Goal: Task Accomplishment & Management: Use online tool/utility

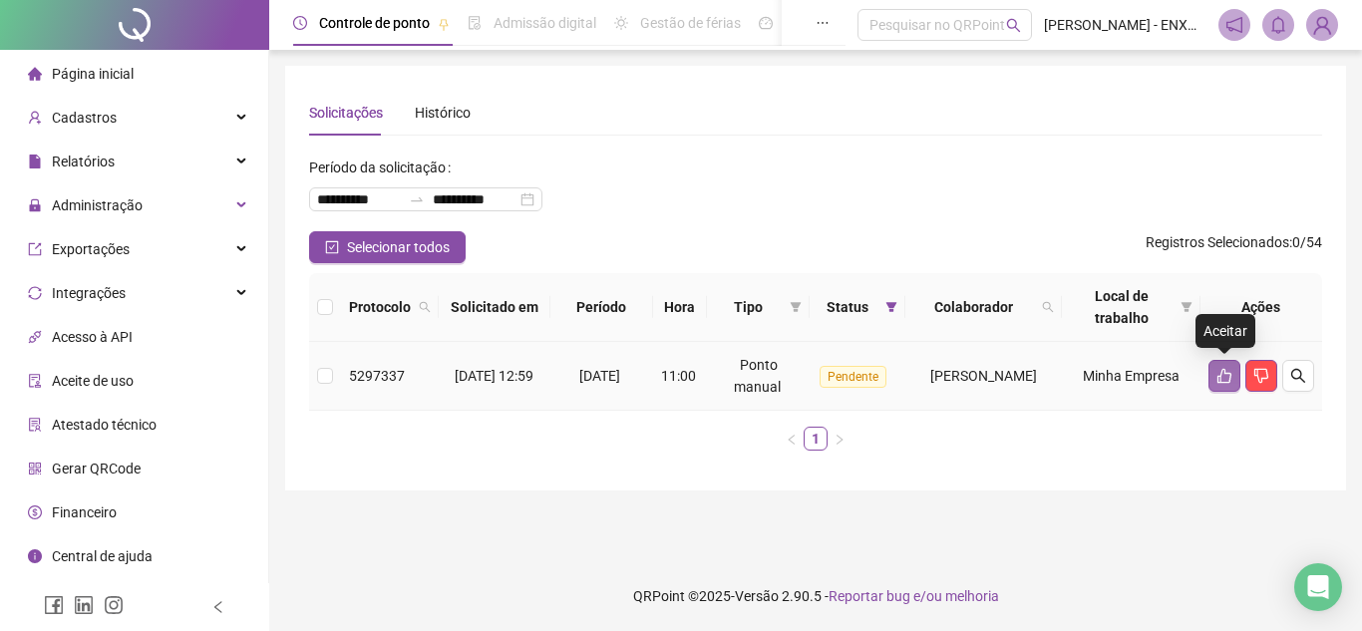
click at [1219, 366] on button "button" at bounding box center [1225, 376] width 32 height 32
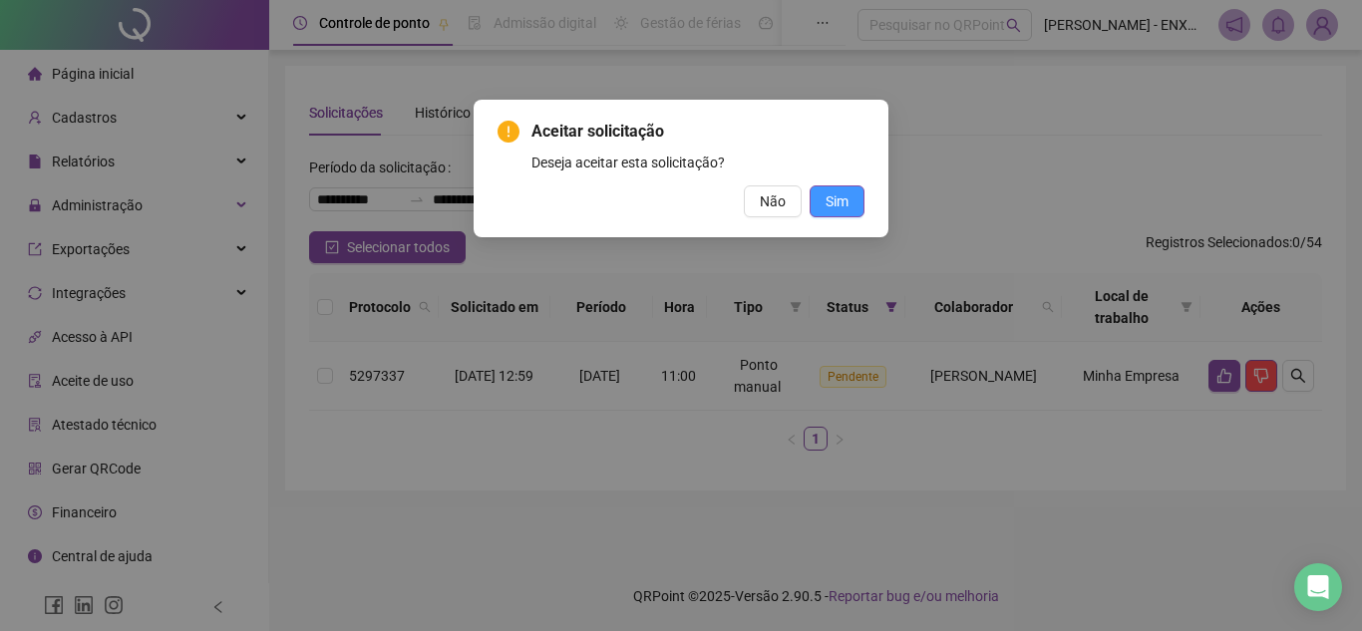
click at [847, 199] on span "Sim" at bounding box center [837, 201] width 23 height 22
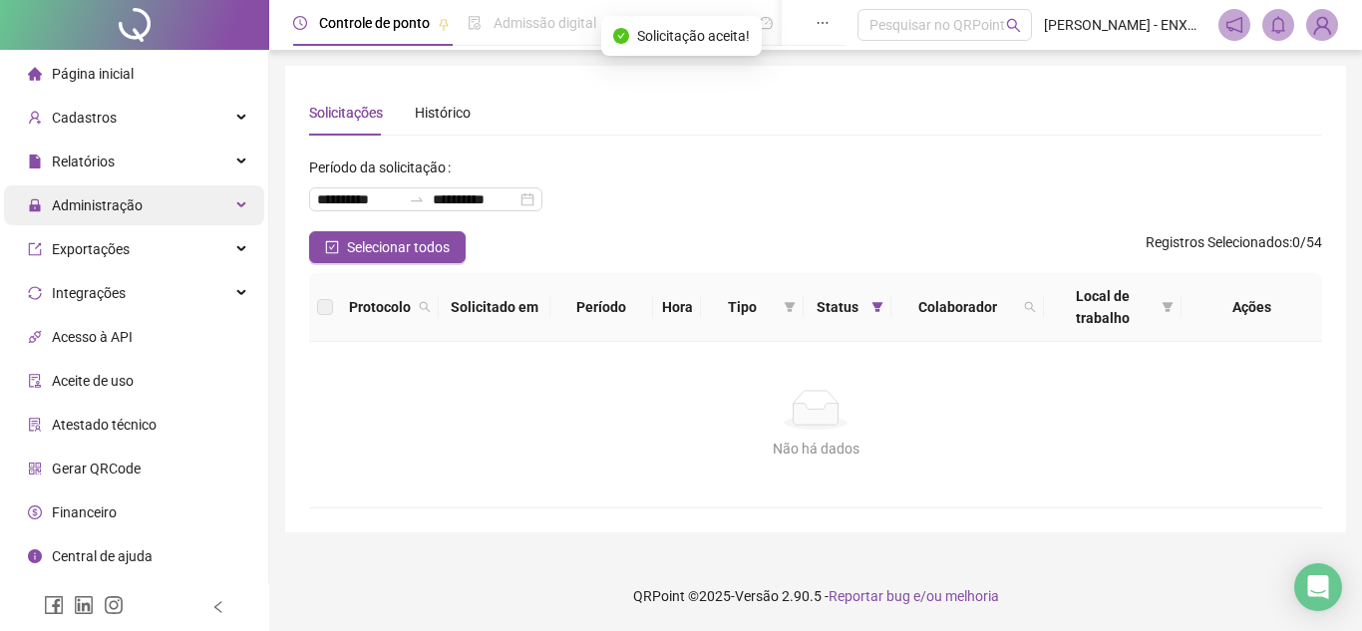
click at [132, 211] on span "Administração" at bounding box center [97, 205] width 91 height 16
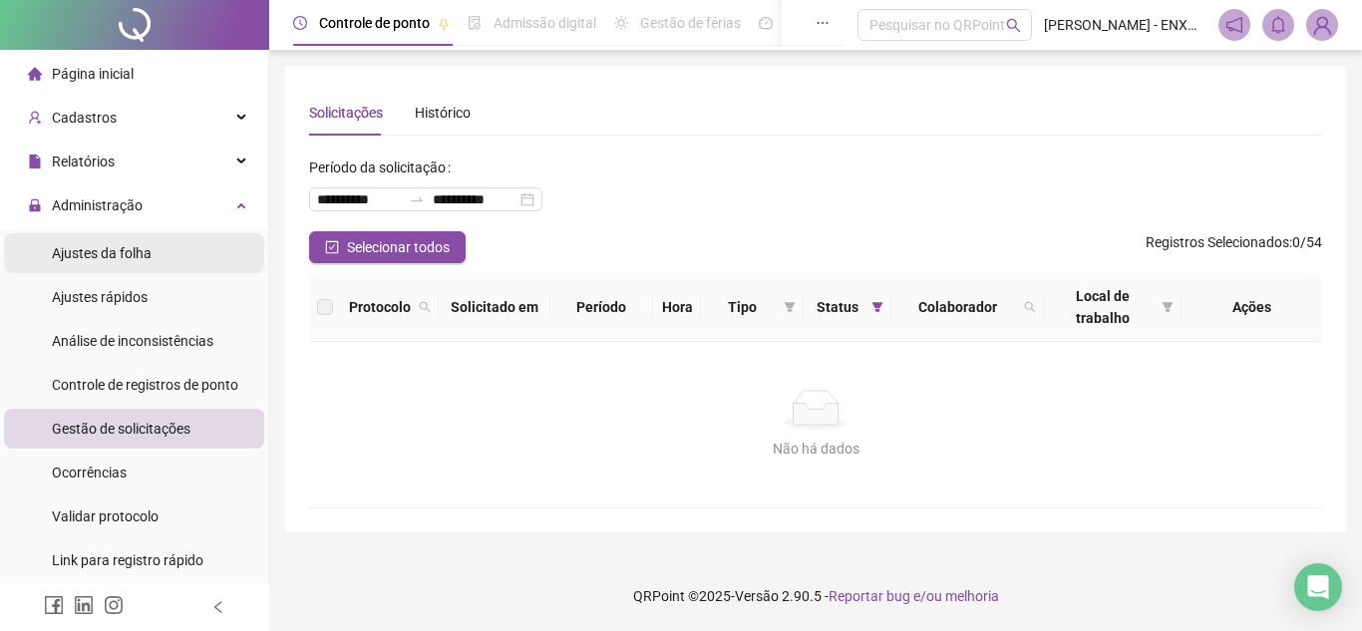
click at [114, 241] on div "Ajustes da folha" at bounding box center [102, 253] width 100 height 40
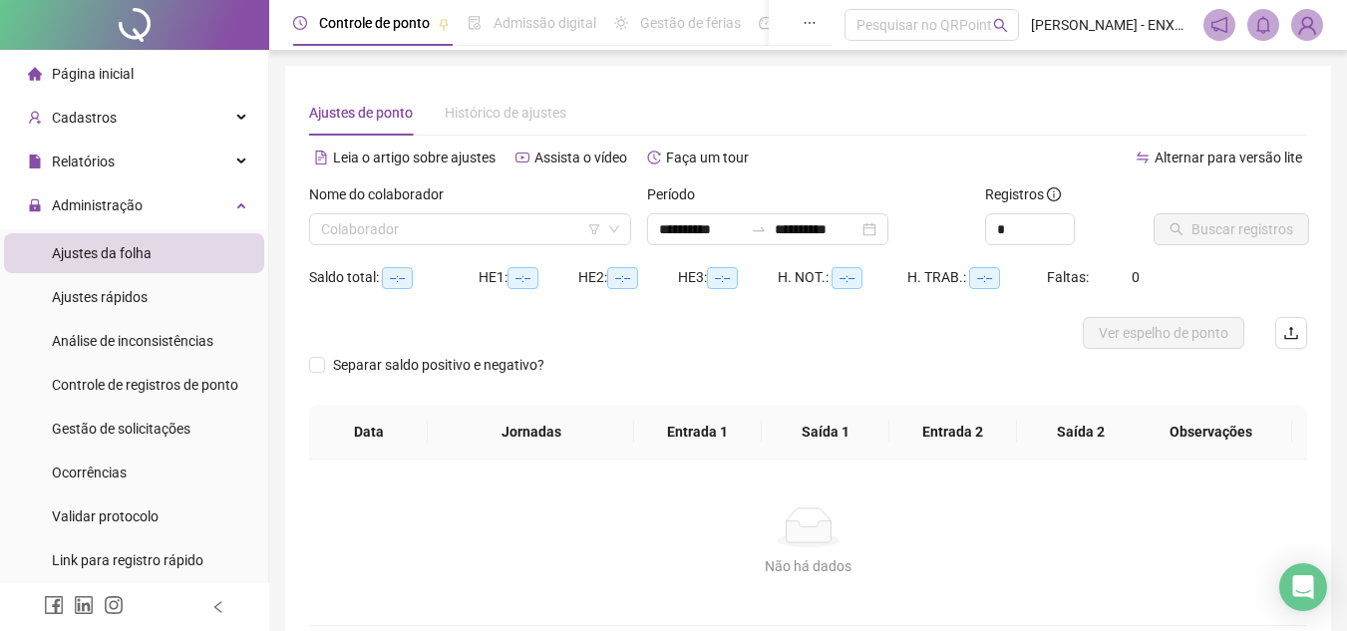
type input "**********"
click at [889, 236] on div "**********" at bounding box center [767, 229] width 241 height 32
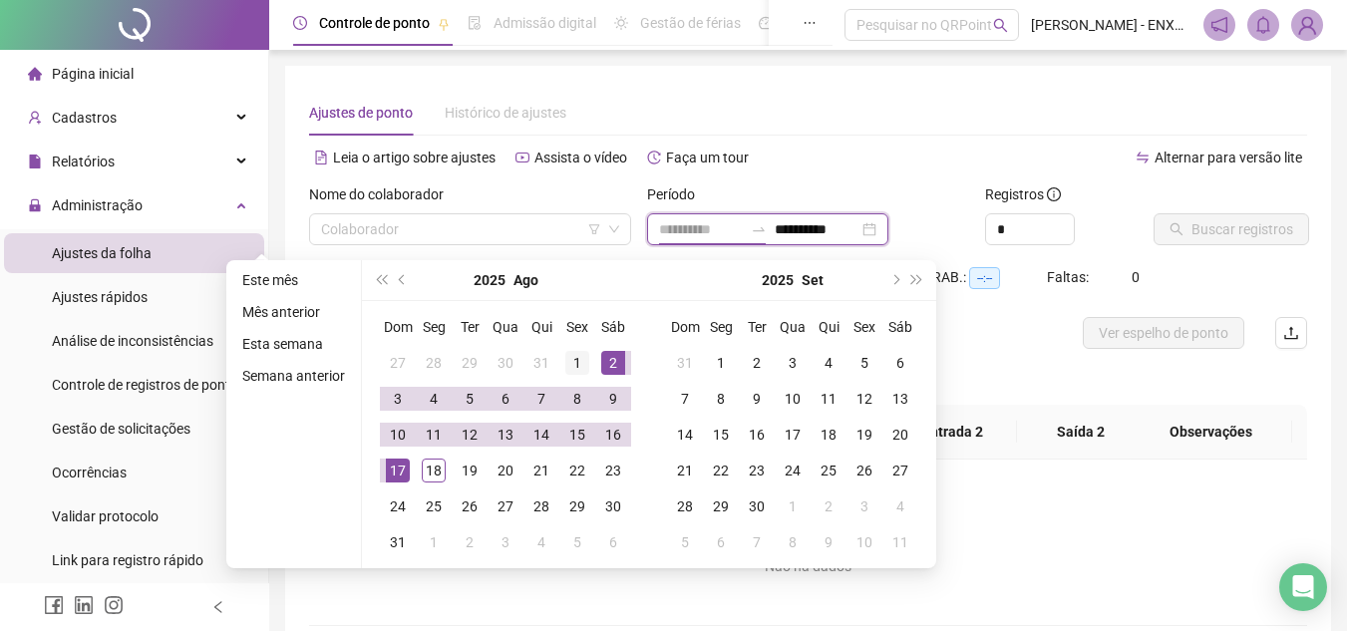
type input "**********"
click at [575, 356] on div "1" at bounding box center [577, 363] width 24 height 24
type input "**********"
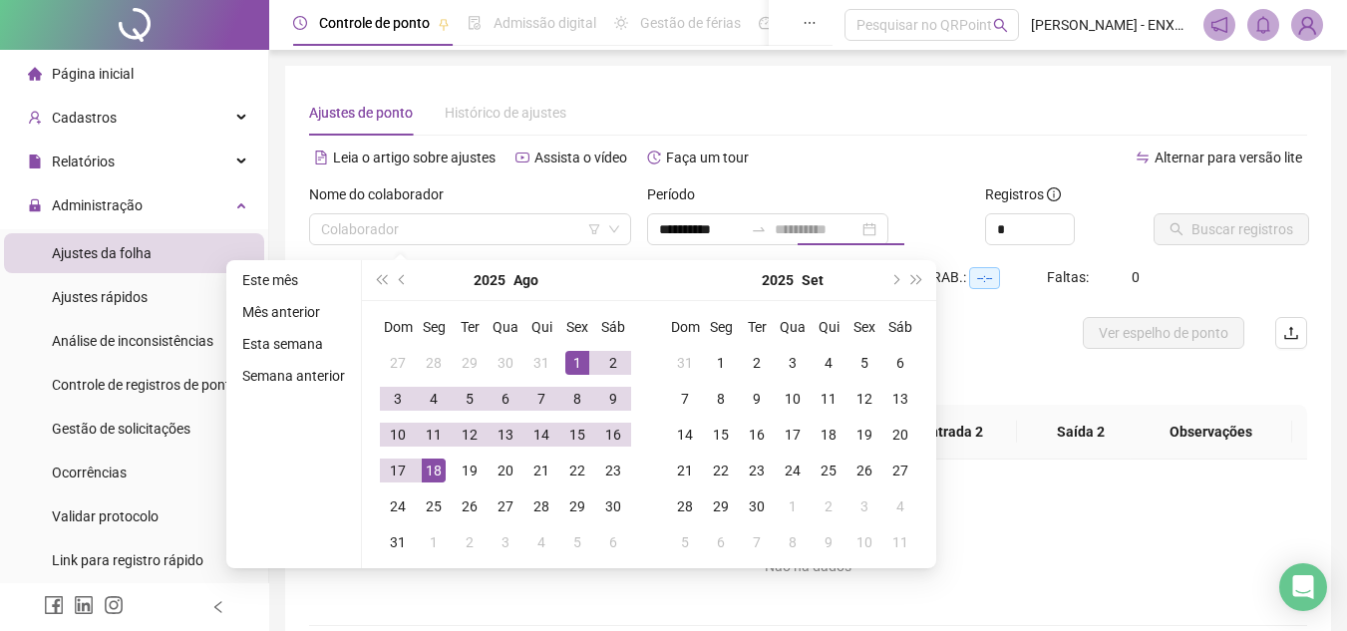
click at [430, 463] on div "18" at bounding box center [434, 471] width 24 height 24
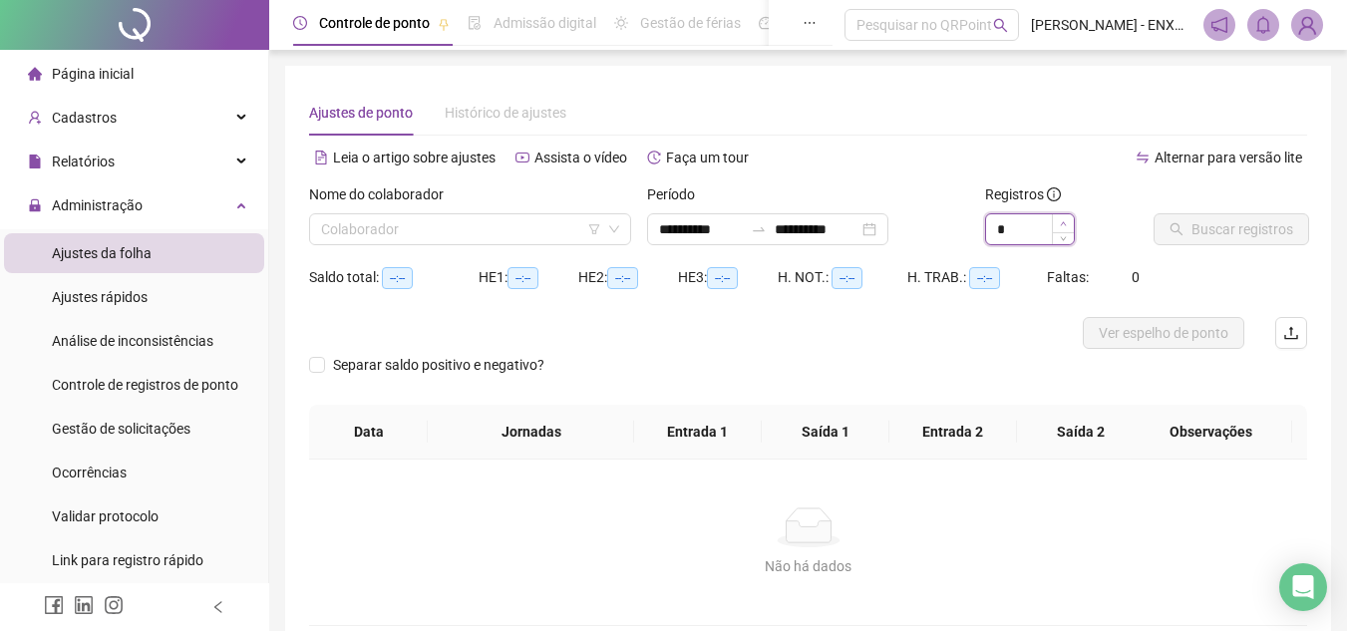
type input "*"
click at [1059, 218] on span "Increase Value" at bounding box center [1063, 223] width 22 height 18
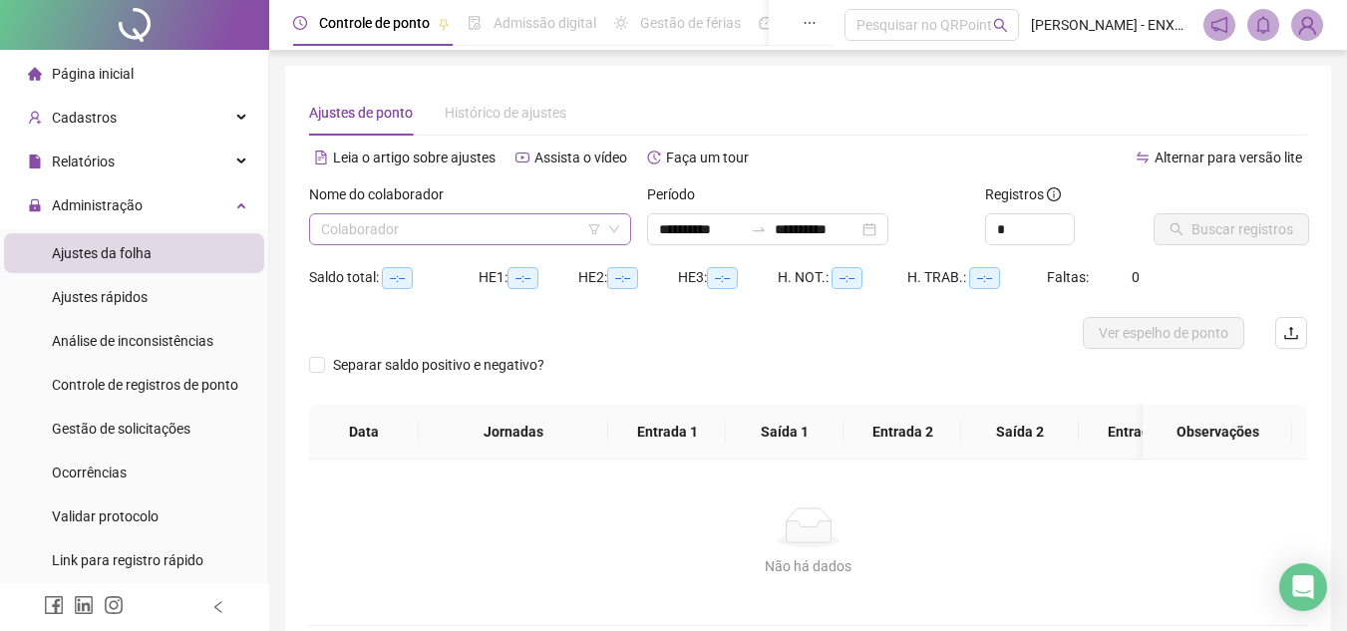
click at [527, 216] on input "search" at bounding box center [461, 229] width 280 height 30
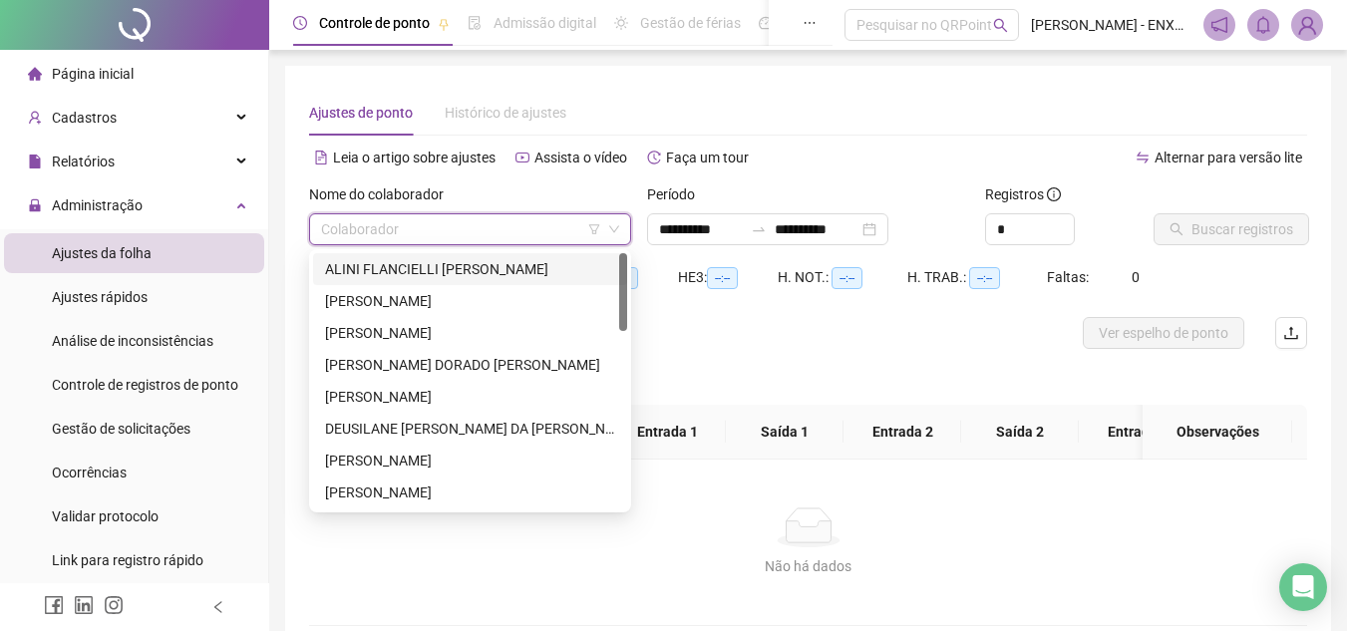
click at [534, 260] on div "ALINI FLANCIELLI [PERSON_NAME]" at bounding box center [470, 269] width 290 height 22
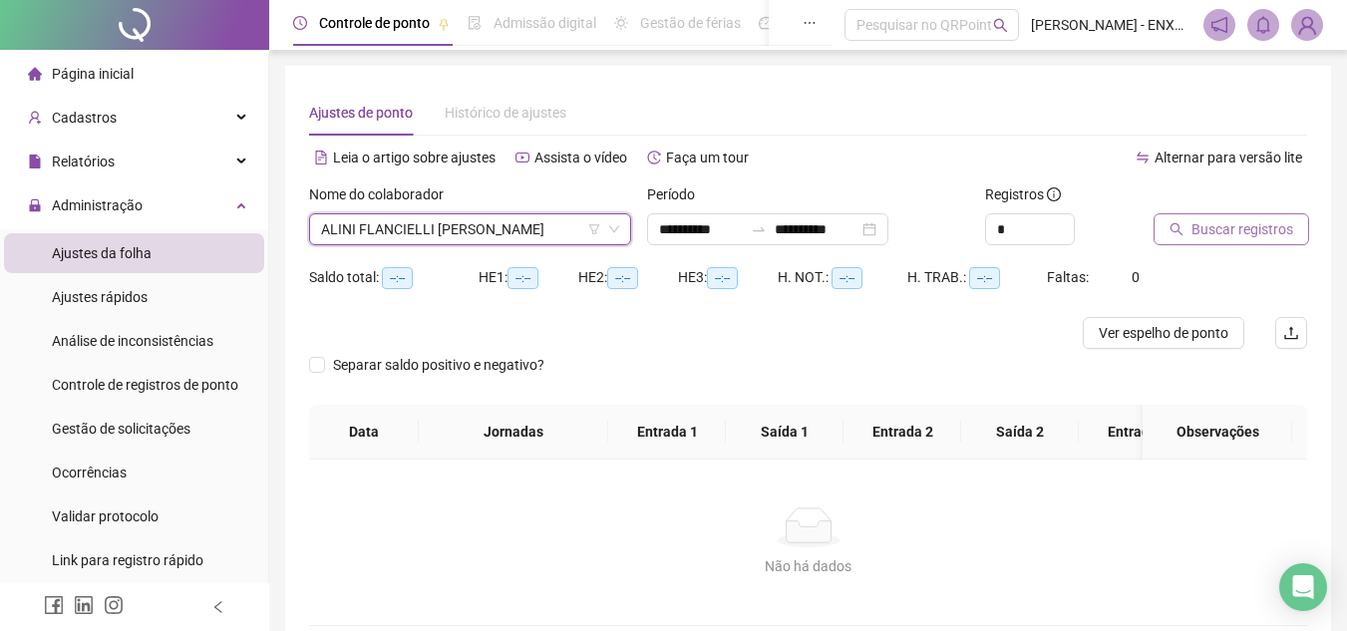
click at [1236, 222] on span "Buscar registros" at bounding box center [1243, 229] width 102 height 22
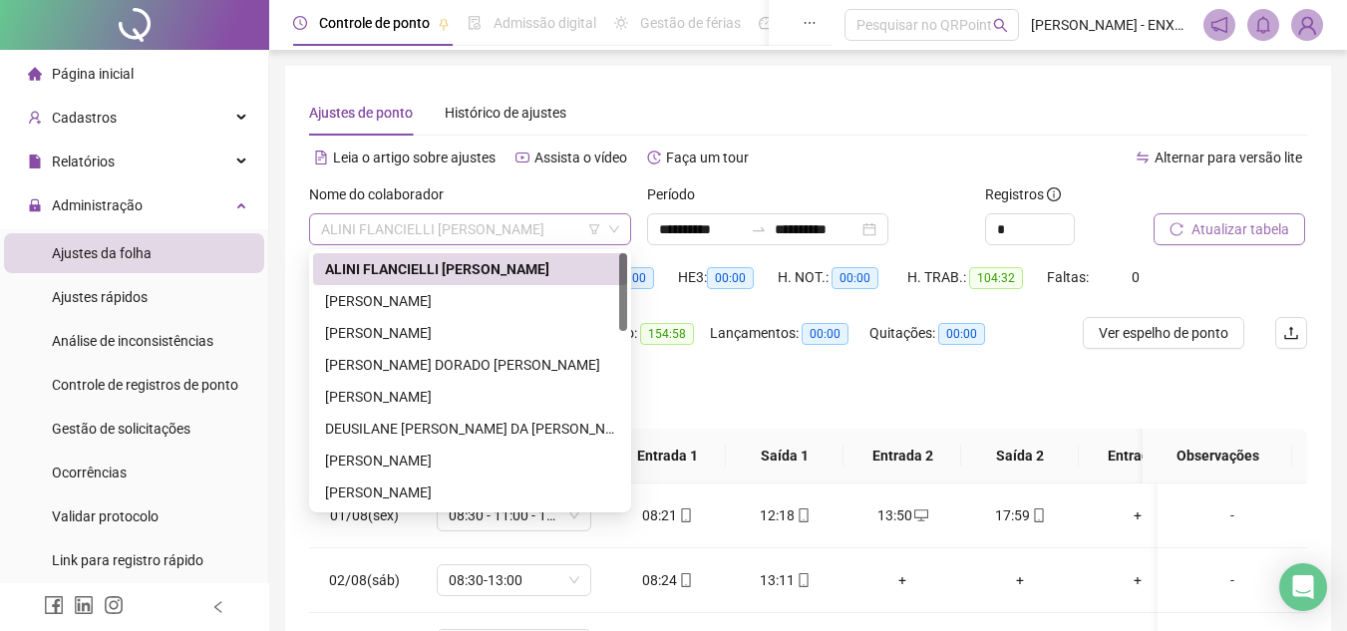
click at [504, 226] on span "ALINI FLANCIELLI [PERSON_NAME]" at bounding box center [470, 229] width 298 height 30
click at [485, 306] on div "[PERSON_NAME]" at bounding box center [470, 301] width 290 height 22
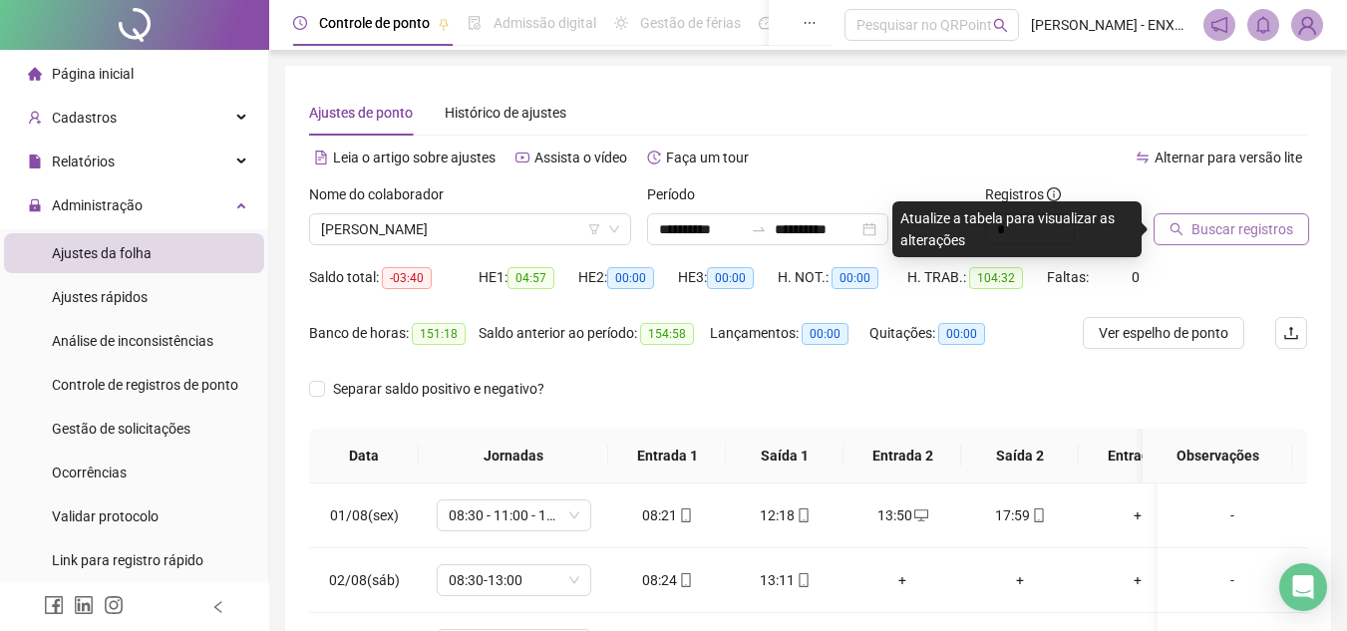
click at [1222, 217] on button "Buscar registros" at bounding box center [1232, 229] width 156 height 32
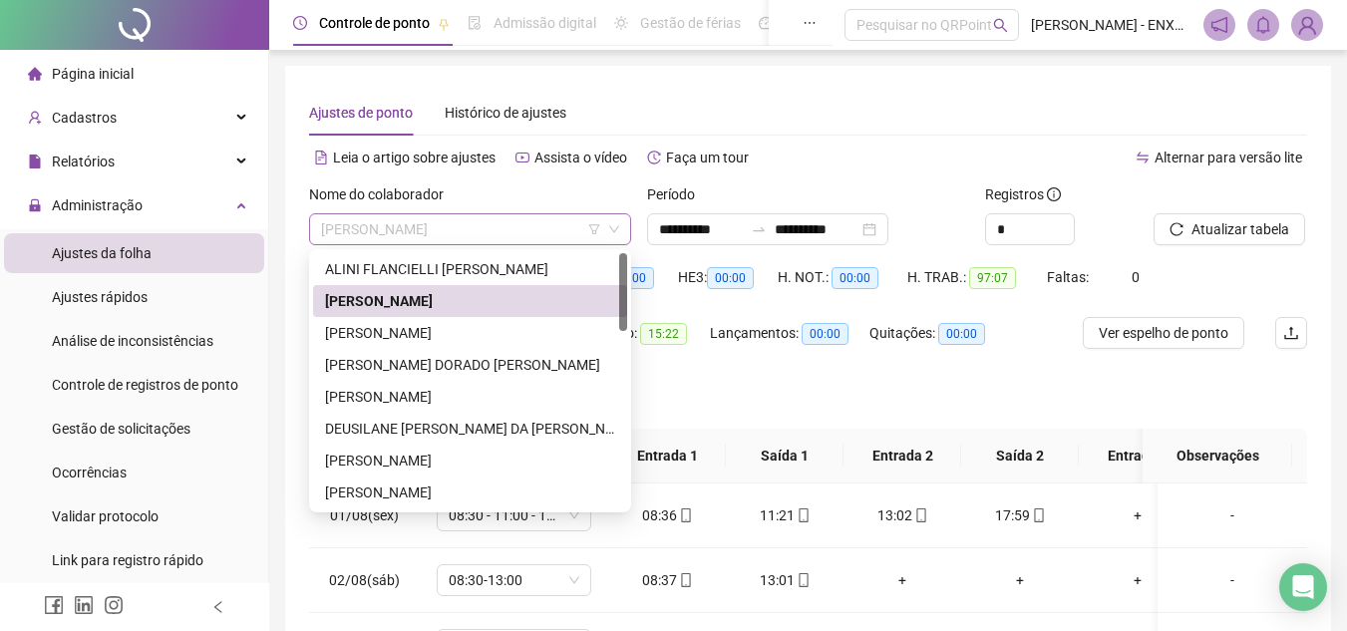
click at [451, 234] on span "[PERSON_NAME]" at bounding box center [470, 229] width 298 height 30
click at [452, 464] on div "[PERSON_NAME]" at bounding box center [470, 461] width 290 height 22
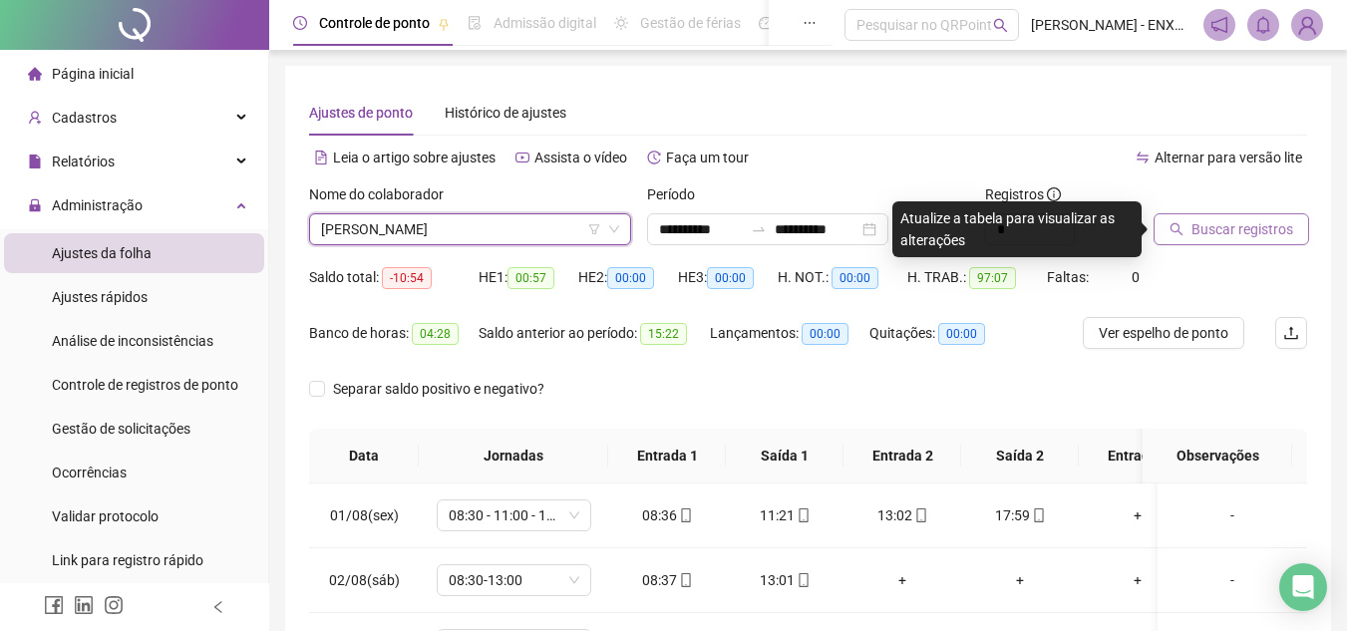
click at [1172, 224] on icon "search" at bounding box center [1177, 229] width 14 height 14
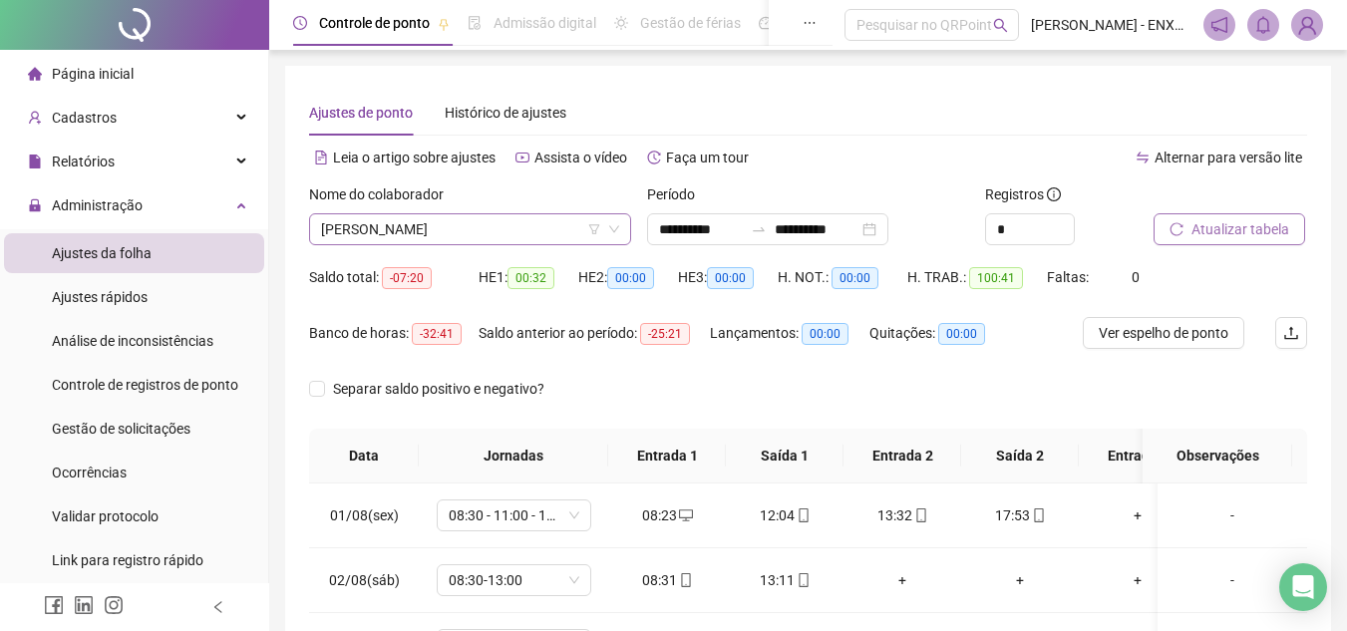
click at [482, 234] on span "[PERSON_NAME]" at bounding box center [470, 229] width 298 height 30
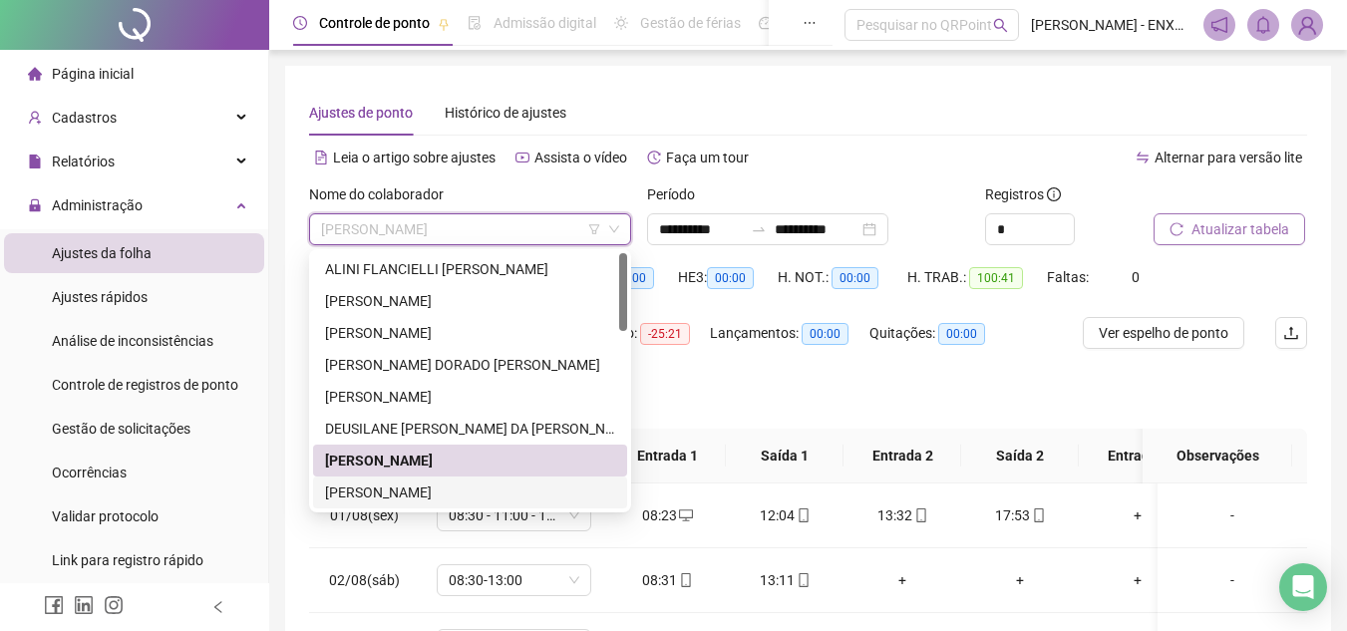
click at [466, 486] on div "[PERSON_NAME]" at bounding box center [470, 493] width 290 height 22
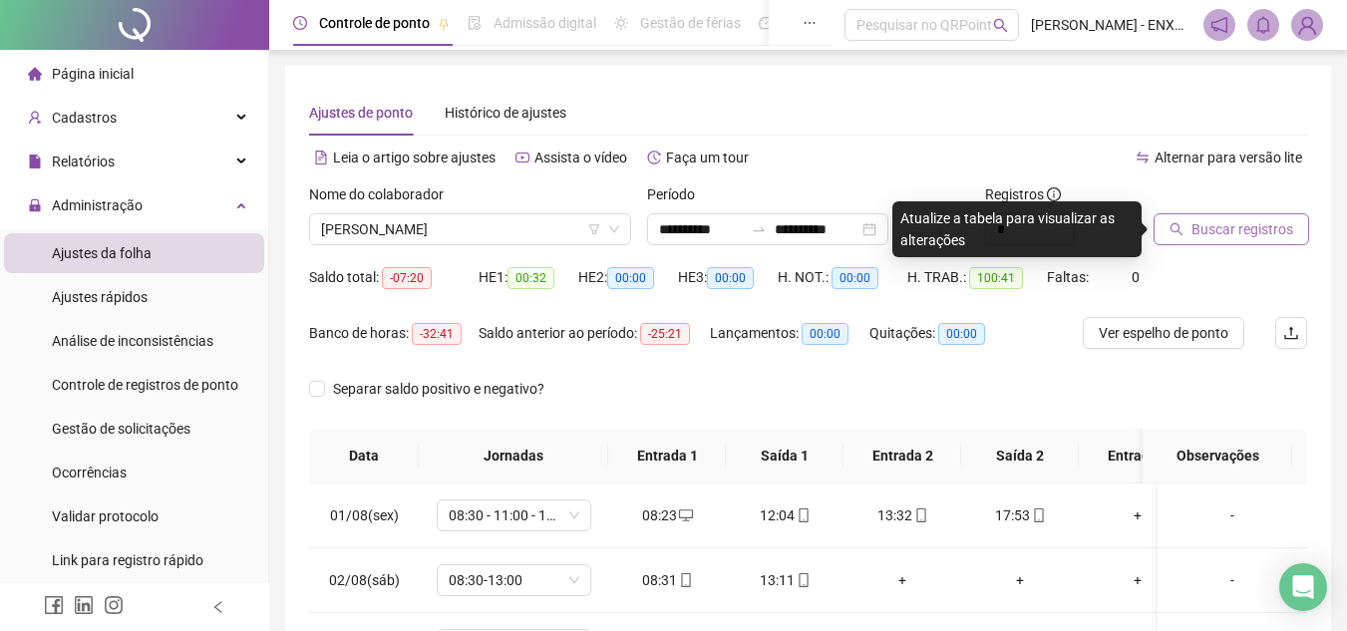
click at [1225, 218] on span "Buscar registros" at bounding box center [1243, 229] width 102 height 22
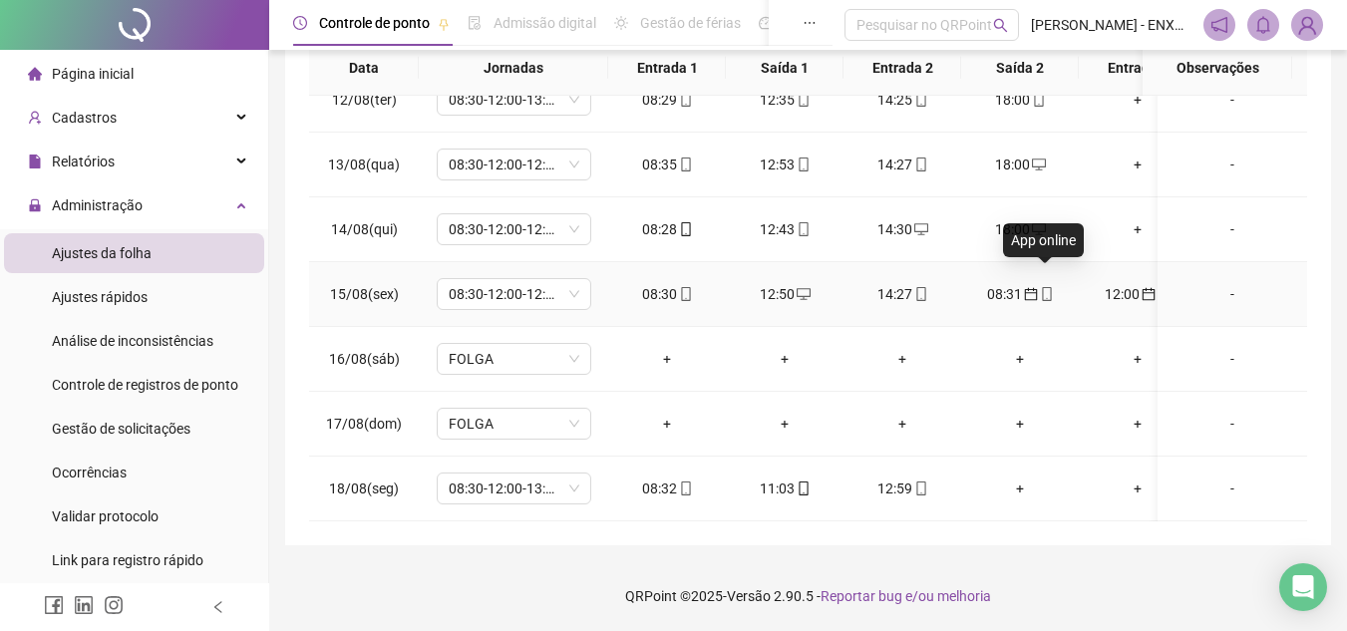
click at [1040, 287] on icon "mobile" at bounding box center [1047, 294] width 14 height 14
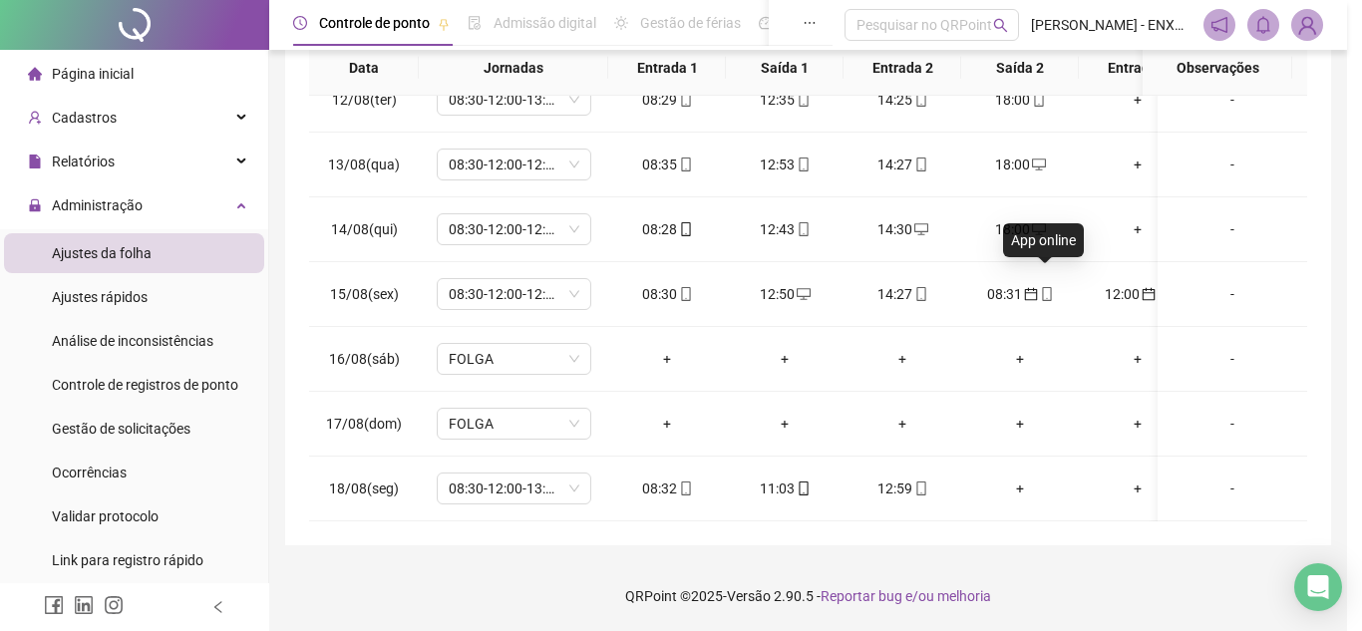
type input "**********"
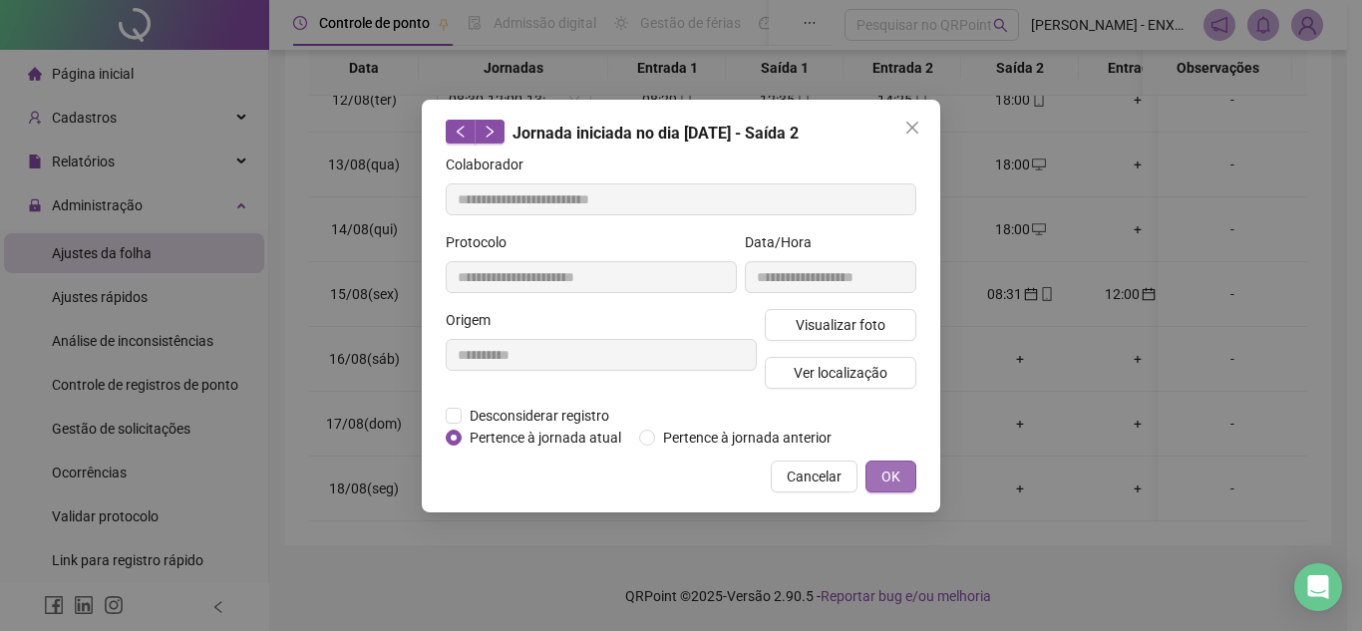
click at [900, 470] on span "OK" at bounding box center [891, 477] width 19 height 22
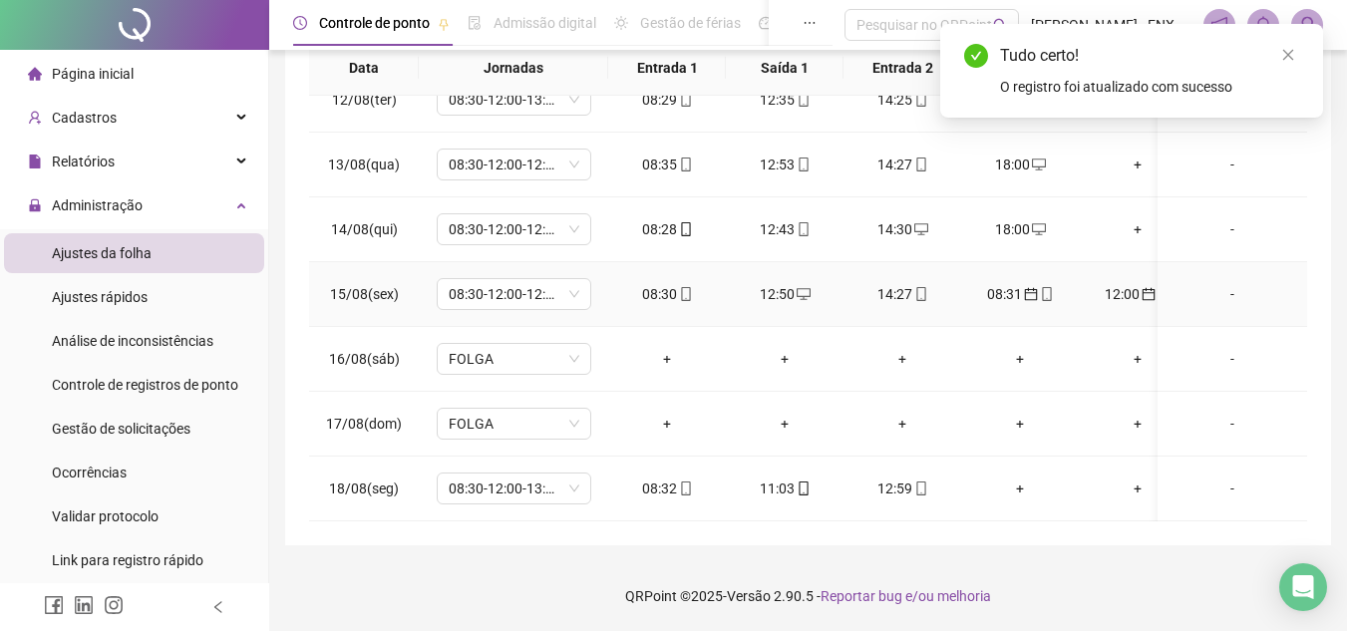
click at [1120, 285] on div "12:00" at bounding box center [1138, 294] width 86 height 22
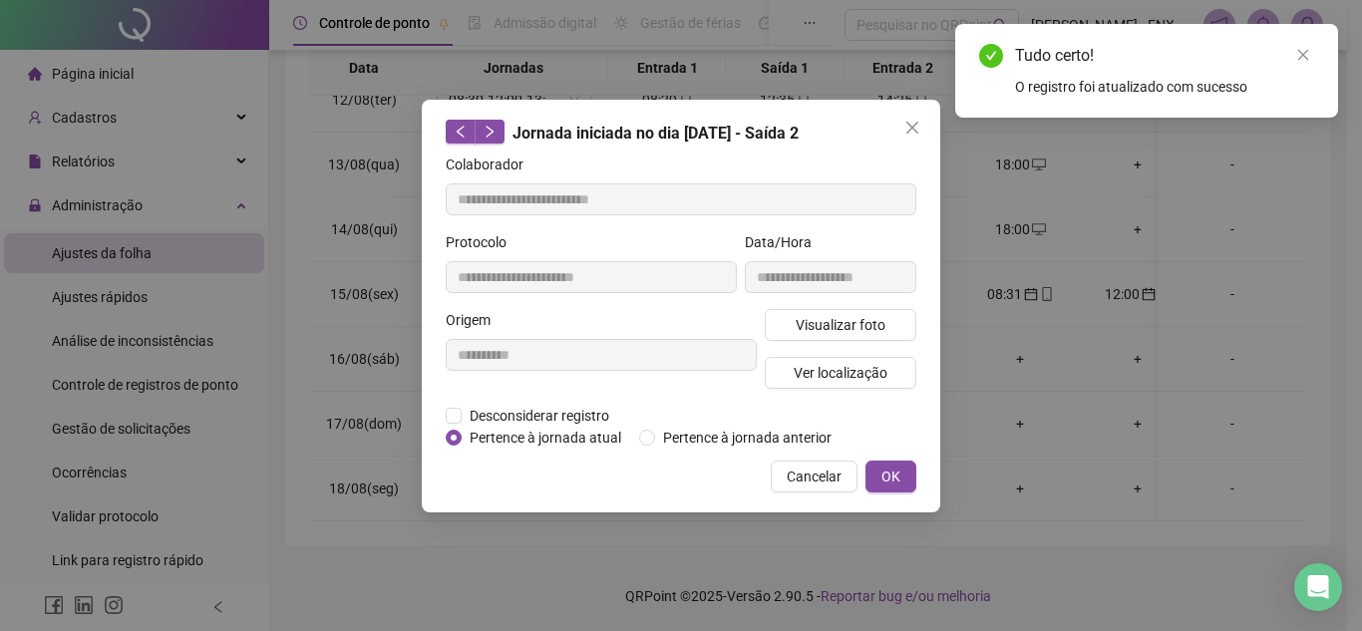
type input "**********"
click at [561, 439] on span "Pertence à jornada atual" at bounding box center [546, 438] width 168 height 22
click at [879, 474] on button "OK" at bounding box center [891, 477] width 51 height 32
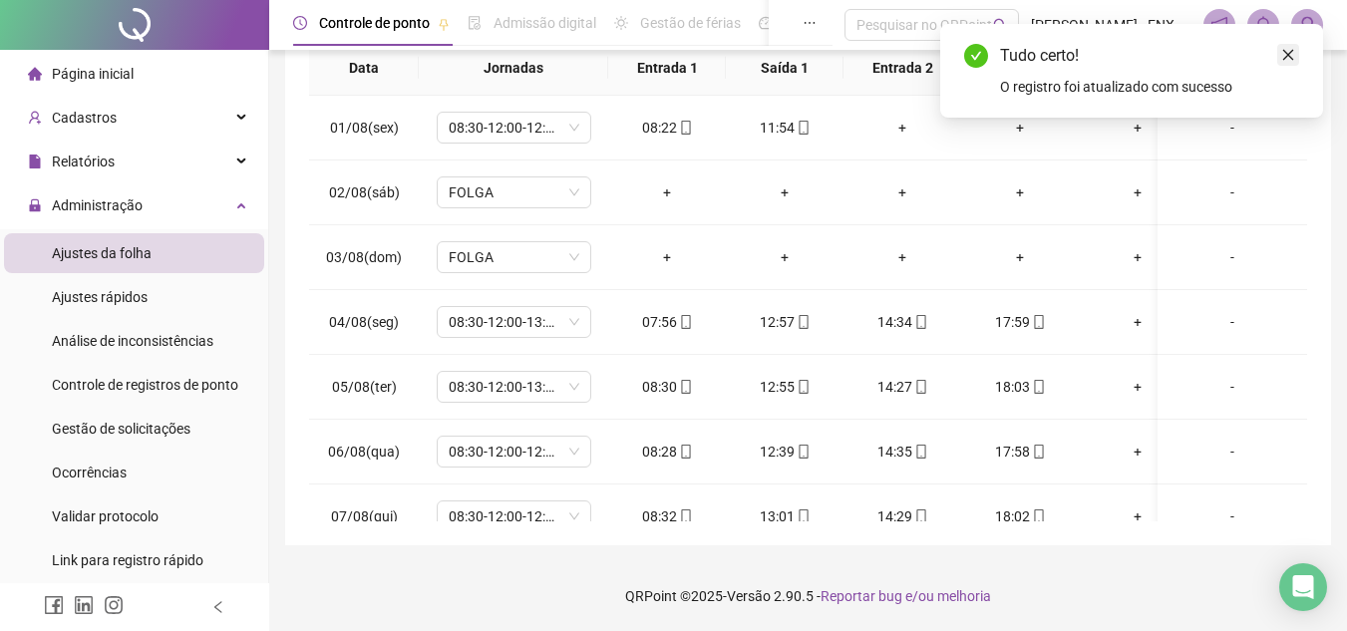
click at [1290, 62] on link "Close" at bounding box center [1289, 55] width 22 height 22
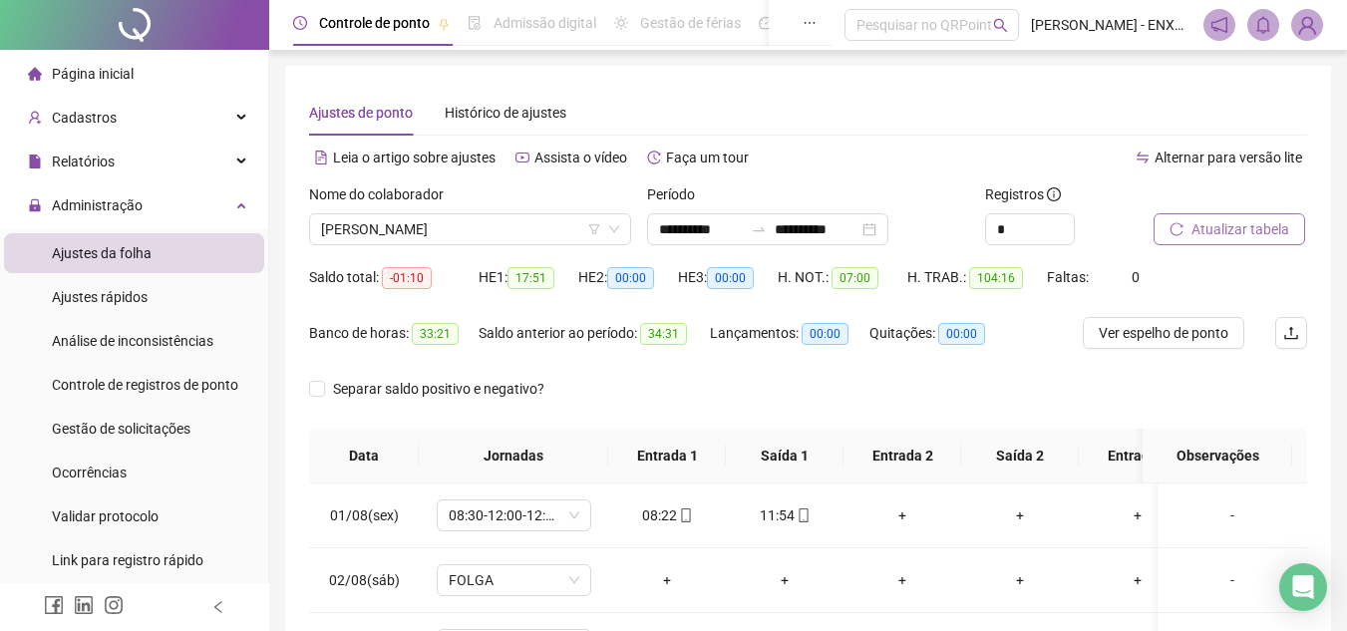
click at [1235, 231] on span "Atualizar tabela" at bounding box center [1241, 229] width 98 height 22
click at [563, 245] on div "Nome do colaborador [PERSON_NAME]" at bounding box center [470, 223] width 338 height 78
click at [564, 230] on span "[PERSON_NAME]" at bounding box center [470, 229] width 298 height 30
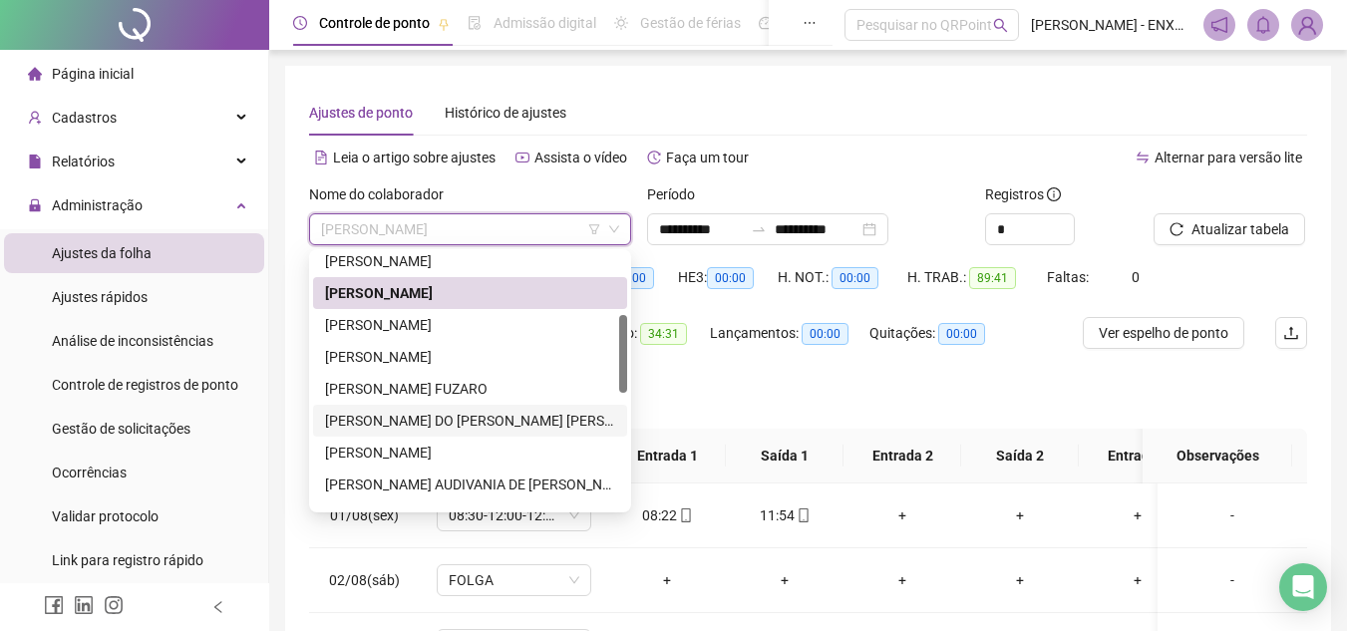
click at [503, 411] on div "[PERSON_NAME] DO [PERSON_NAME] [PERSON_NAME]" at bounding box center [470, 421] width 290 height 22
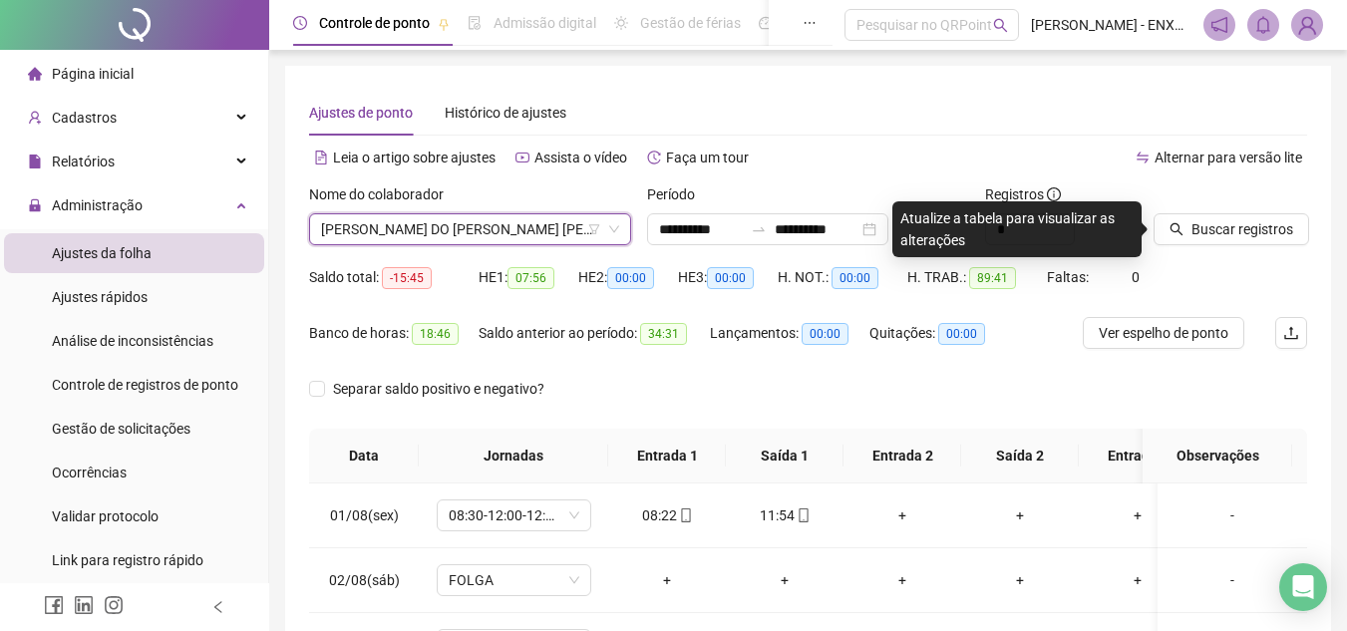
click at [1215, 206] on div at bounding box center [1206, 199] width 104 height 30
click at [1198, 220] on span "Buscar registros" at bounding box center [1243, 229] width 102 height 22
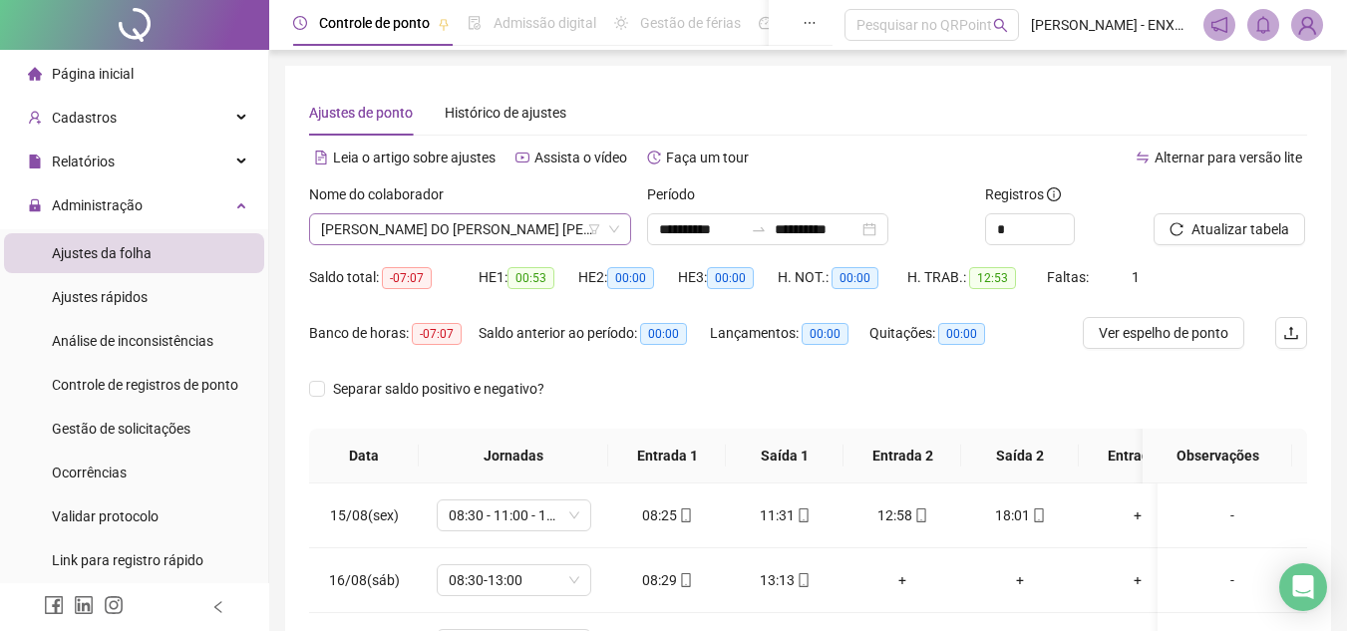
click at [500, 222] on span "[PERSON_NAME] DO [PERSON_NAME] [PERSON_NAME]" at bounding box center [470, 229] width 298 height 30
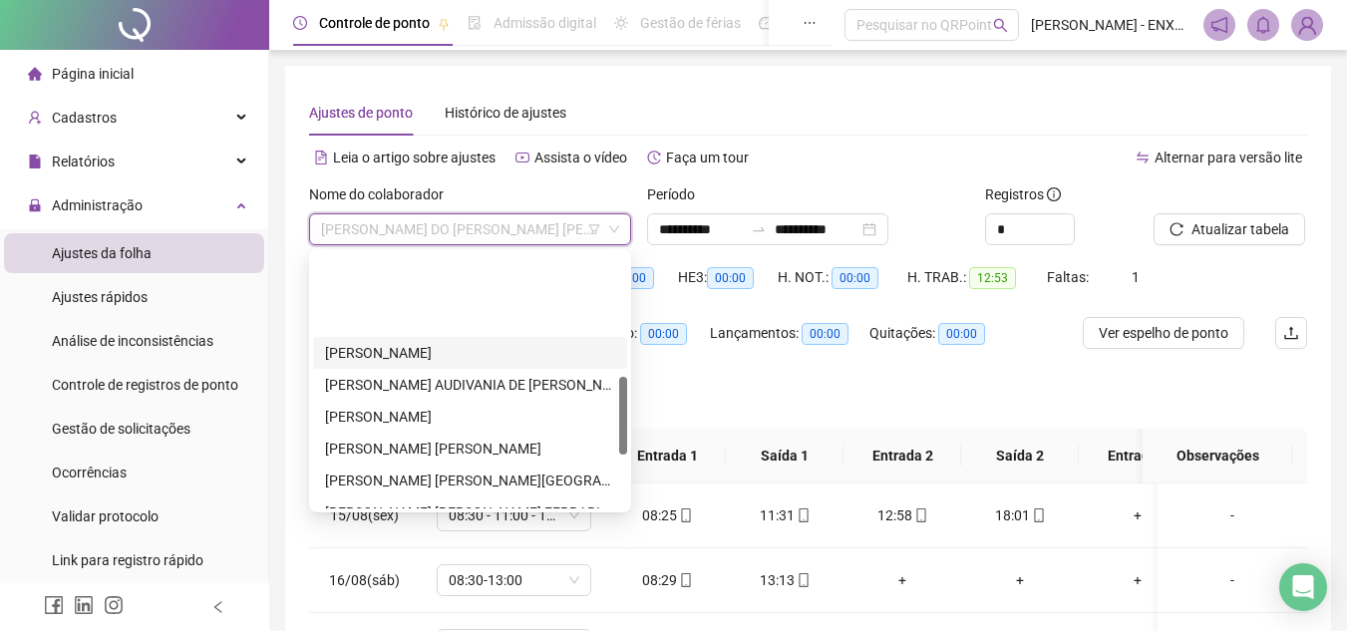
scroll to position [399, 0]
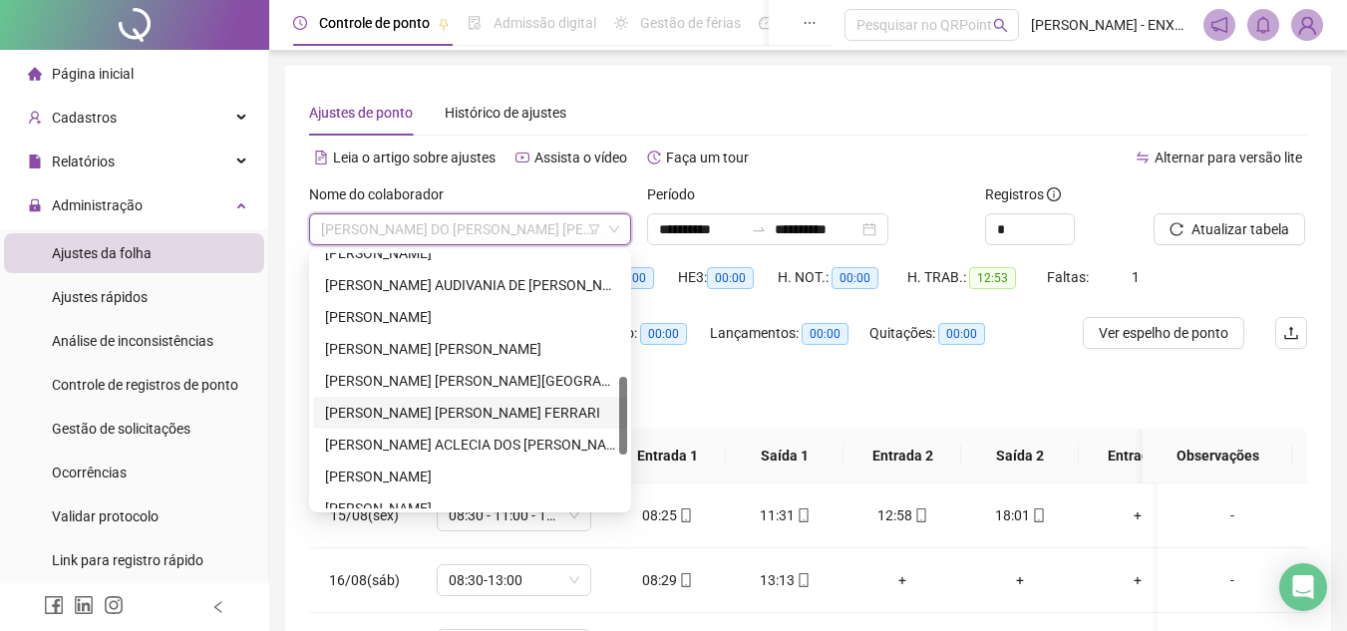
click at [518, 404] on div "[PERSON_NAME] [PERSON_NAME] FERRARI" at bounding box center [470, 413] width 290 height 22
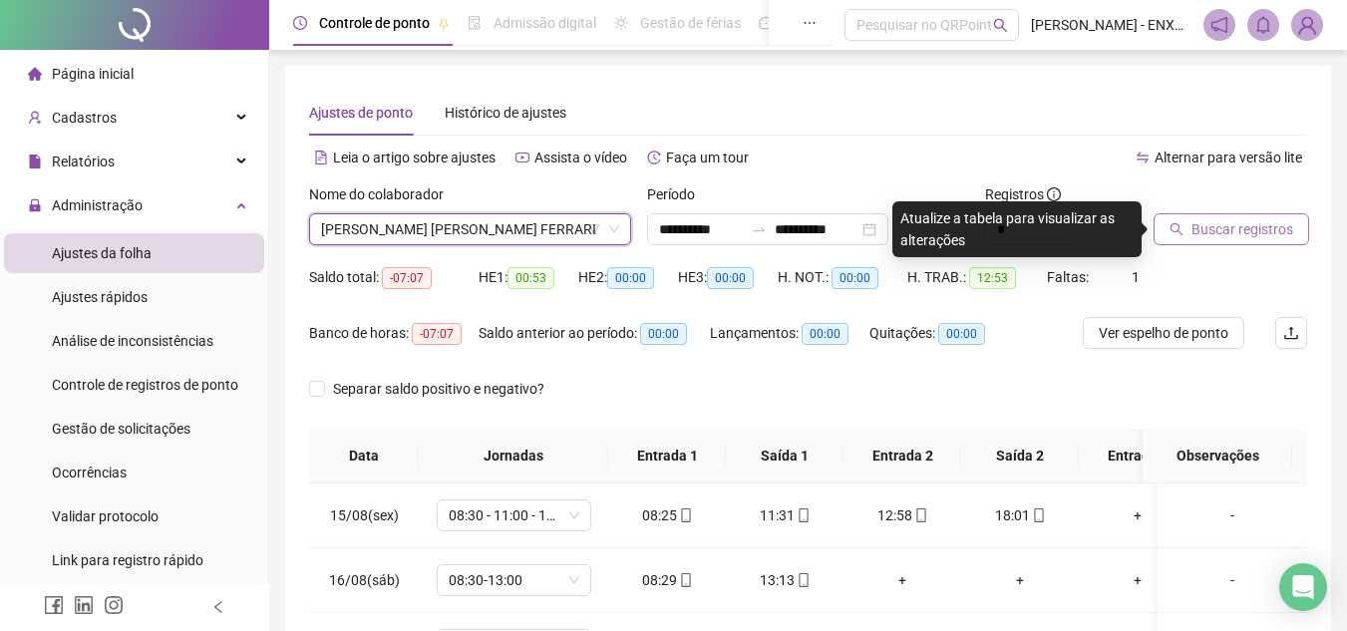
click at [1217, 236] on span "Buscar registros" at bounding box center [1243, 229] width 102 height 22
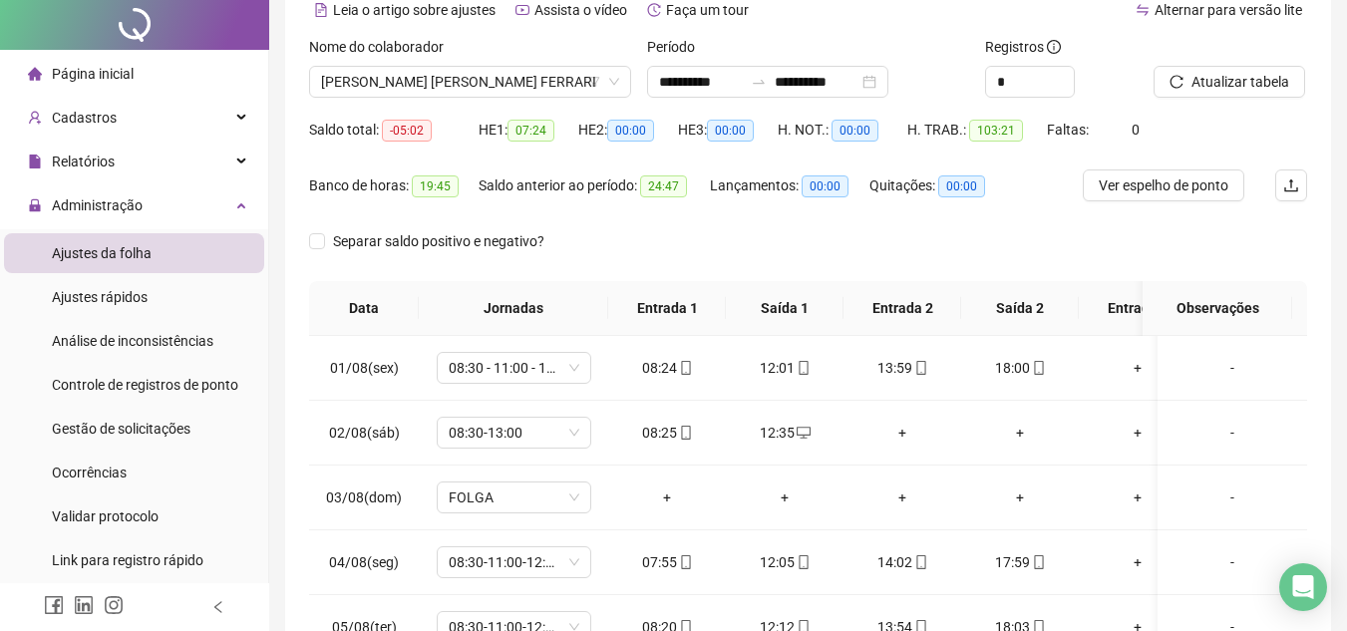
scroll to position [0, 0]
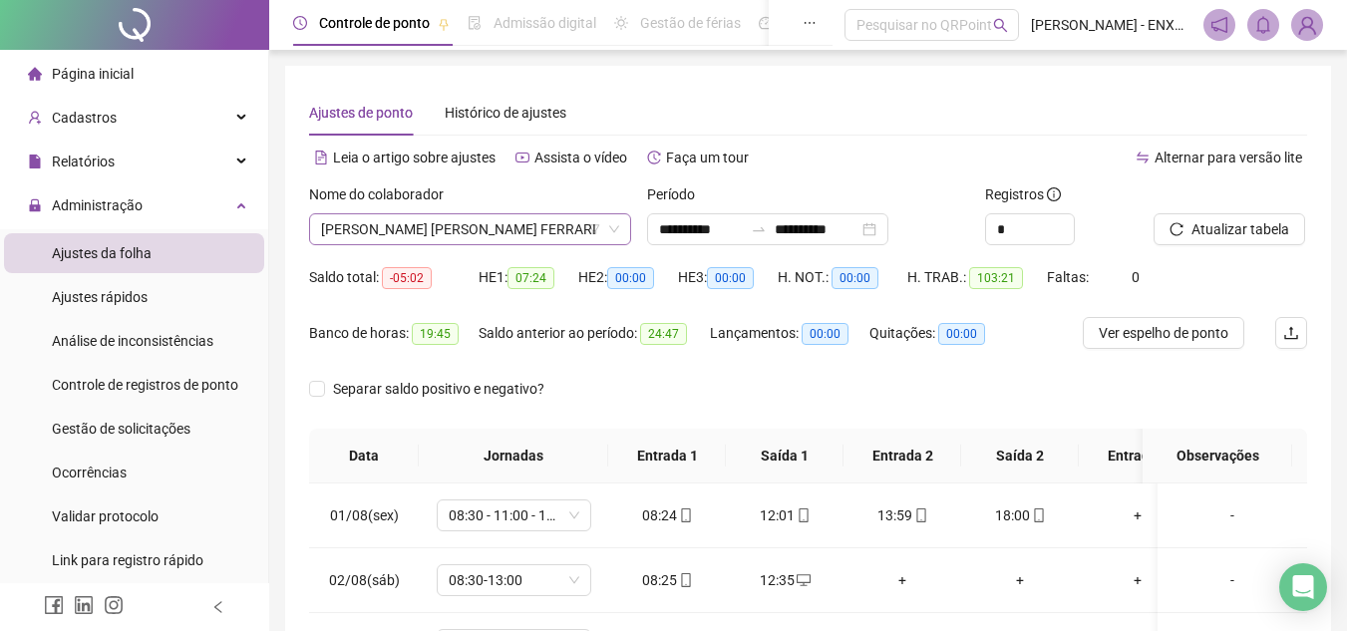
click at [566, 231] on span "[PERSON_NAME] [PERSON_NAME] FERRARI" at bounding box center [470, 229] width 298 height 30
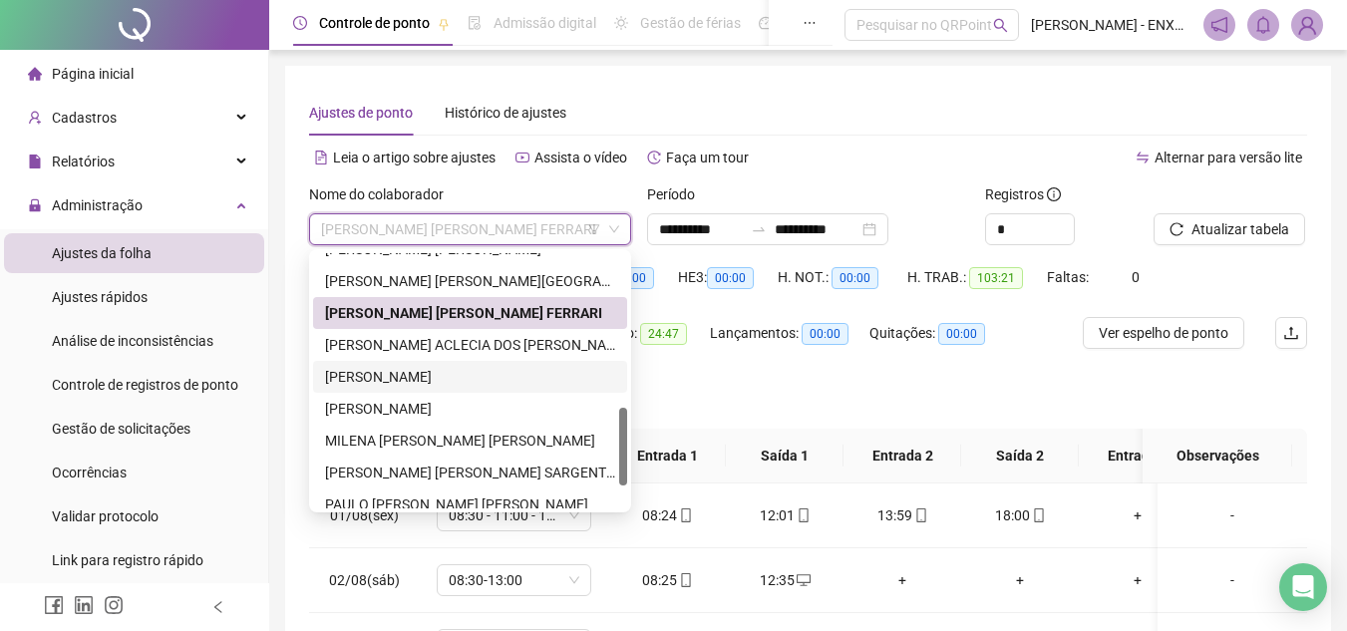
scroll to position [574, 0]
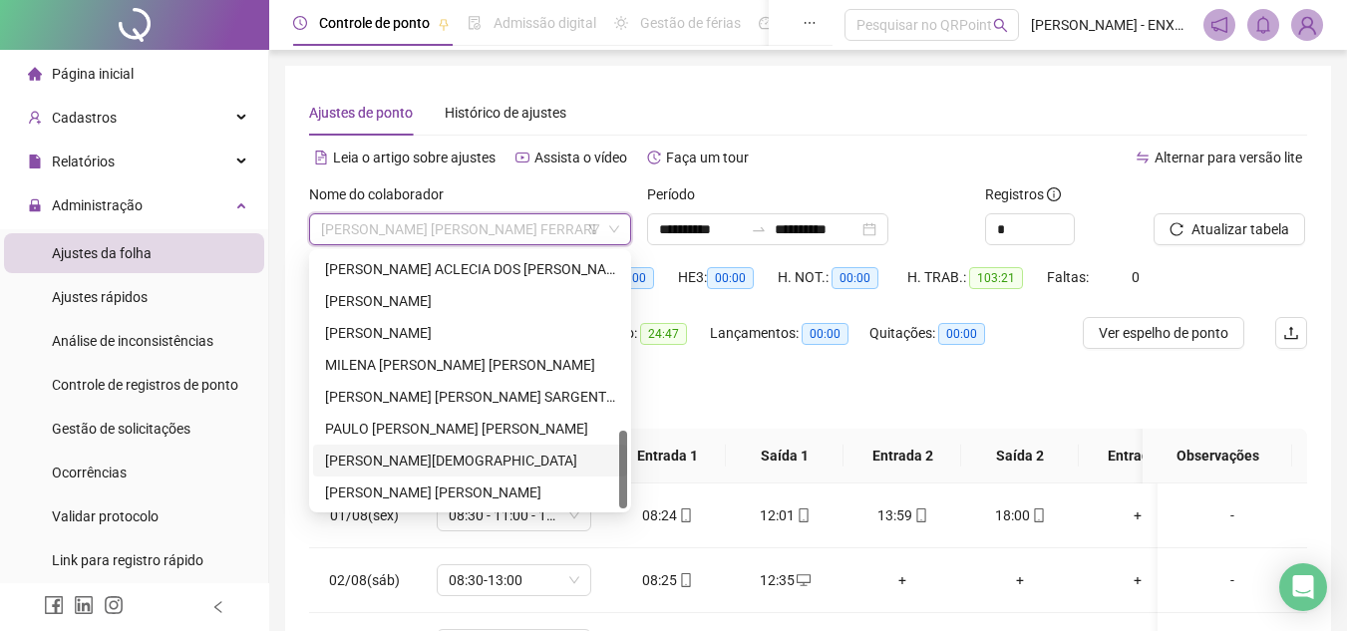
click at [523, 460] on div "[PERSON_NAME][DEMOGRAPHIC_DATA]" at bounding box center [470, 461] width 290 height 22
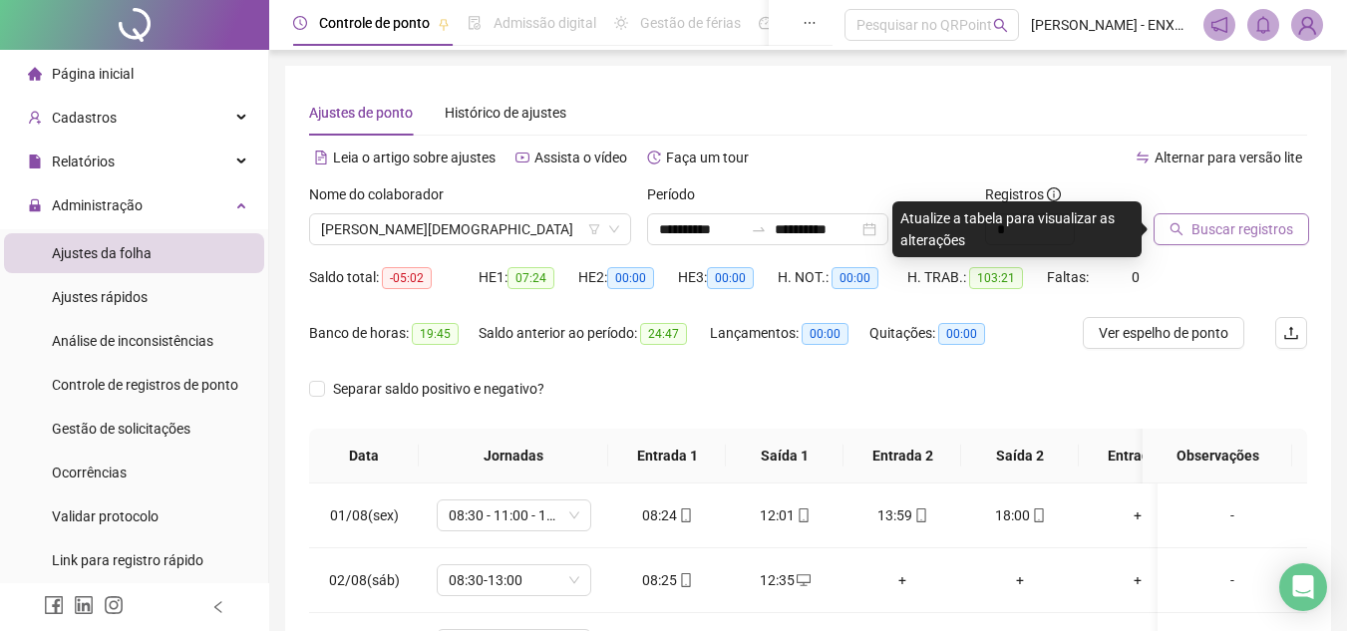
click at [1196, 235] on span "Buscar registros" at bounding box center [1243, 229] width 102 height 22
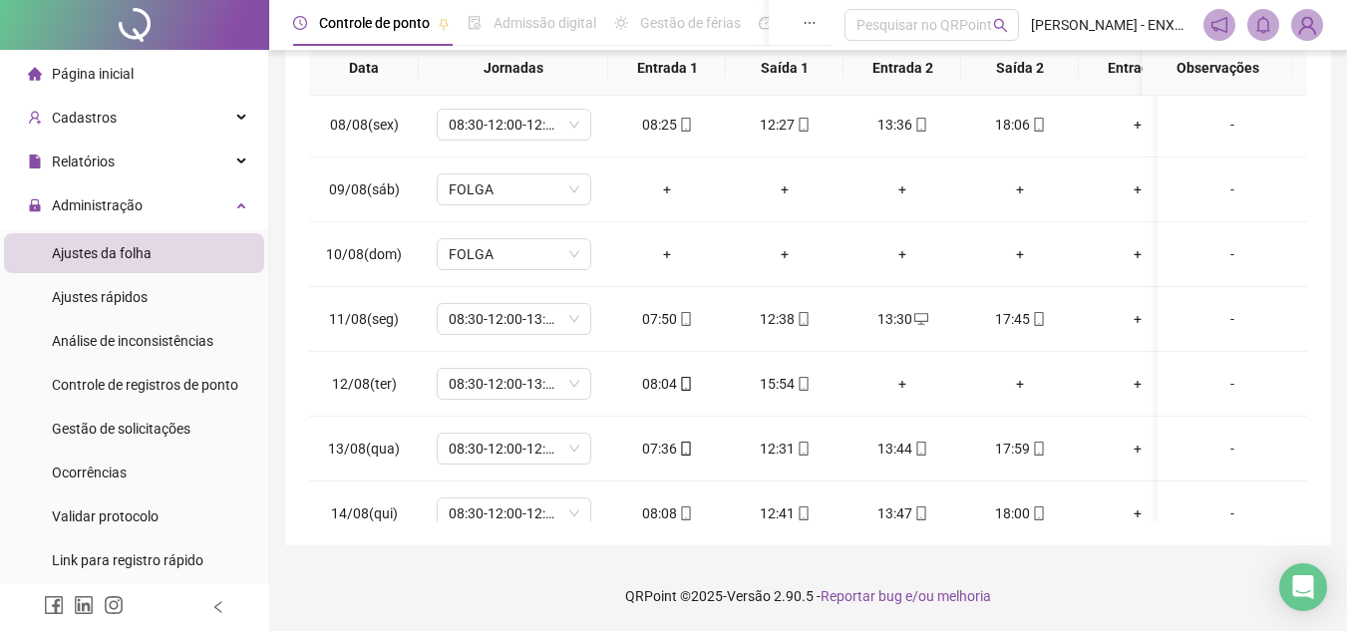
scroll to position [0, 0]
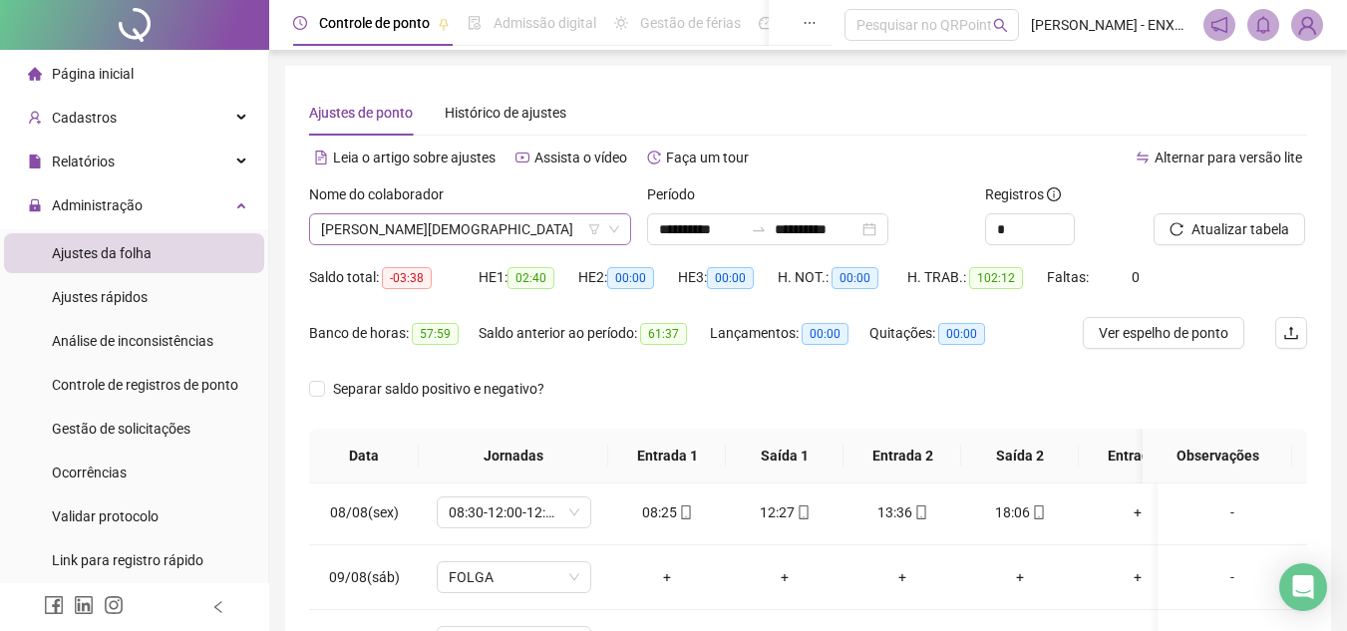
click at [532, 229] on span "[PERSON_NAME][DEMOGRAPHIC_DATA]" at bounding box center [470, 229] width 298 height 30
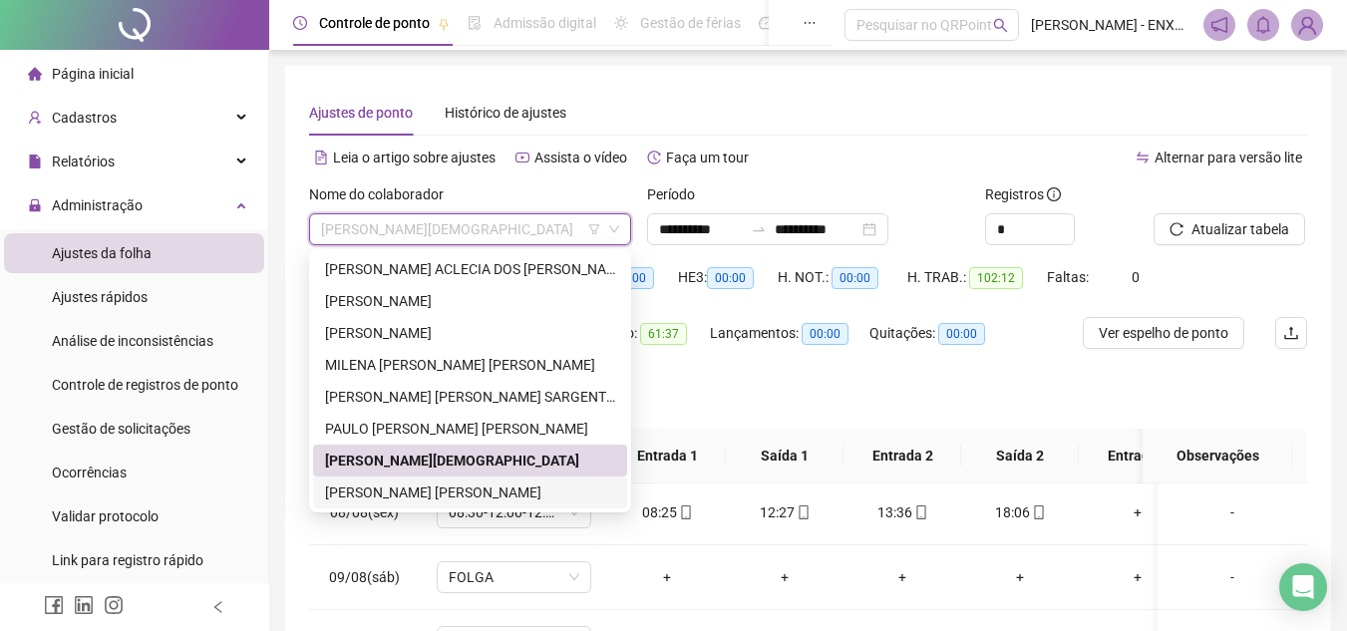
drag, startPoint x: 489, startPoint y: 488, endPoint x: 620, endPoint y: 480, distance: 131.9
click at [489, 488] on div "[PERSON_NAME] [PERSON_NAME]" at bounding box center [470, 493] width 290 height 22
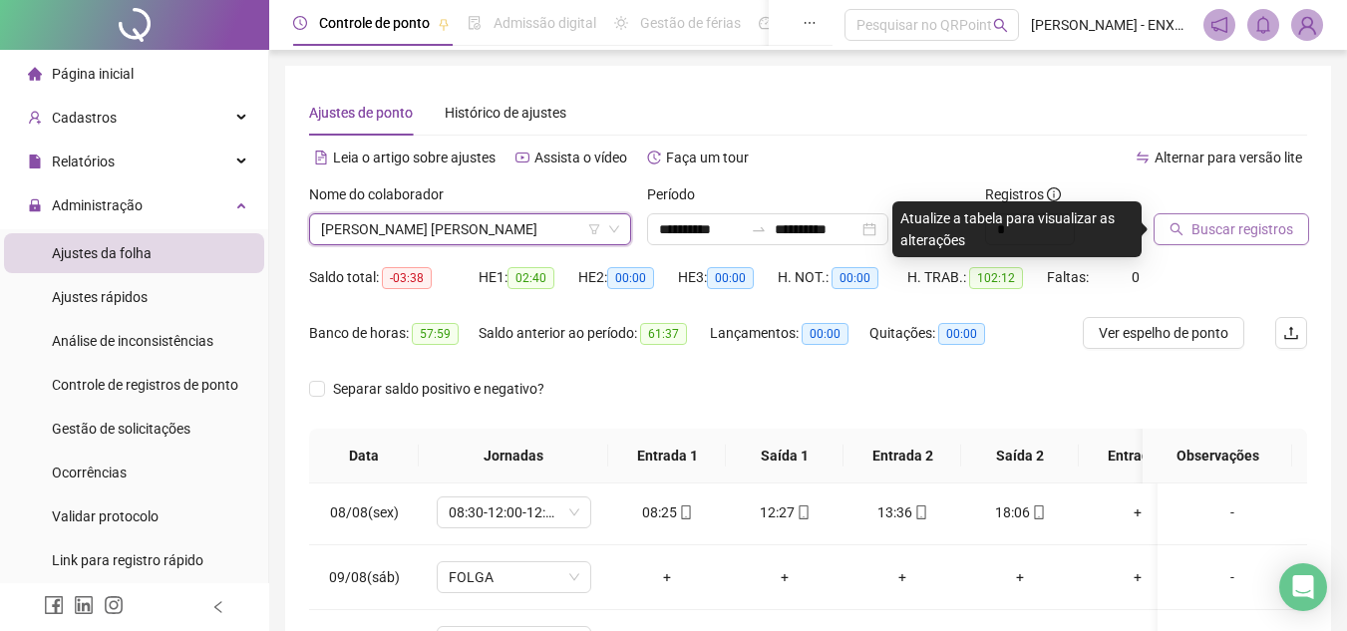
click at [1242, 217] on button "Buscar registros" at bounding box center [1232, 229] width 156 height 32
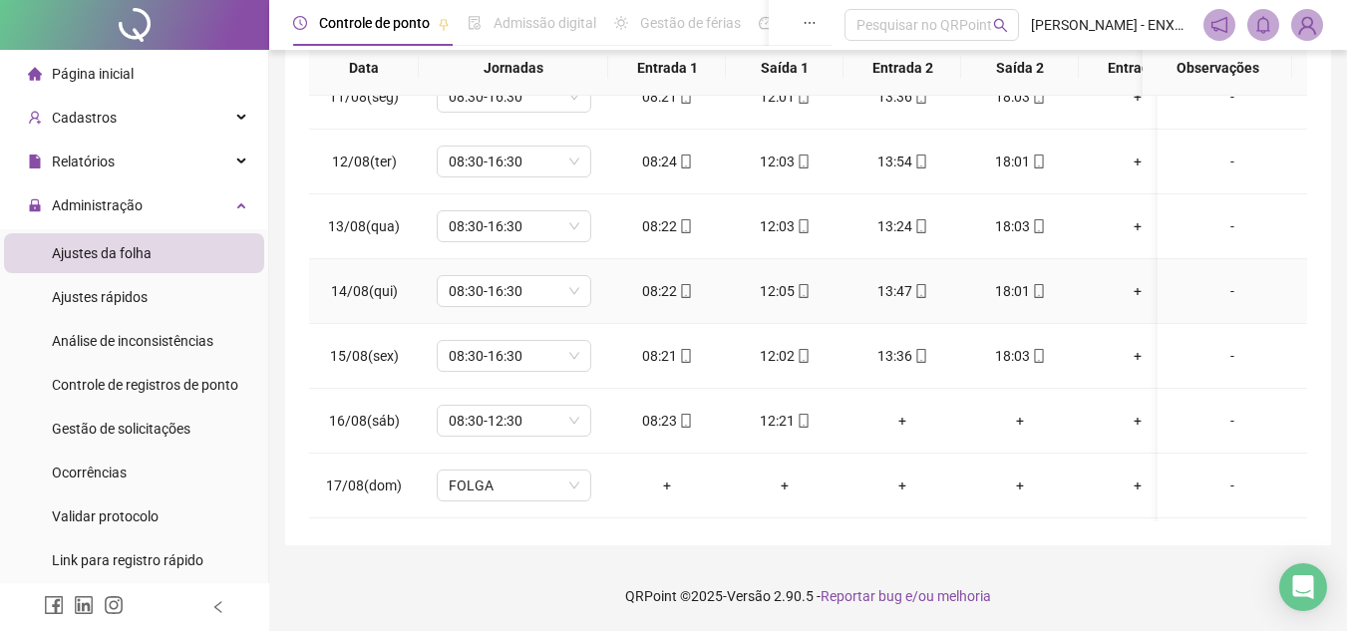
scroll to position [756, 0]
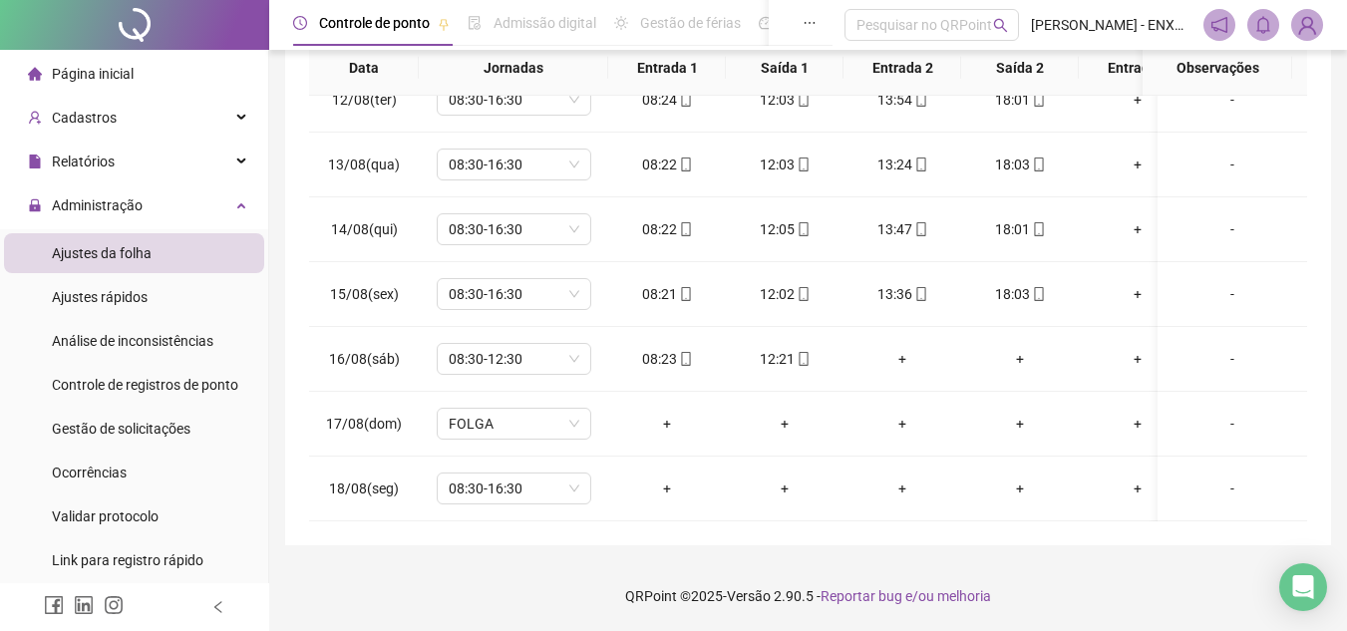
click at [119, 66] on span "Página inicial" at bounding box center [93, 74] width 82 height 16
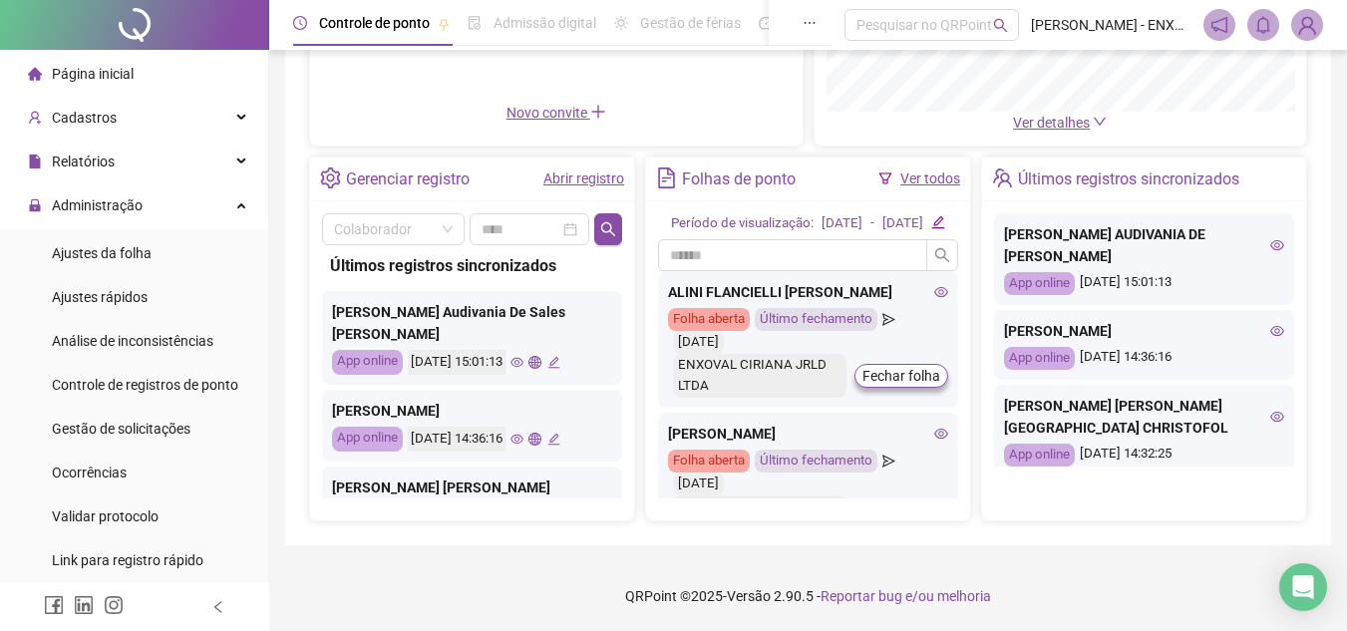
scroll to position [351, 0]
click at [169, 256] on li "Ajustes da folha" at bounding box center [134, 253] width 260 height 40
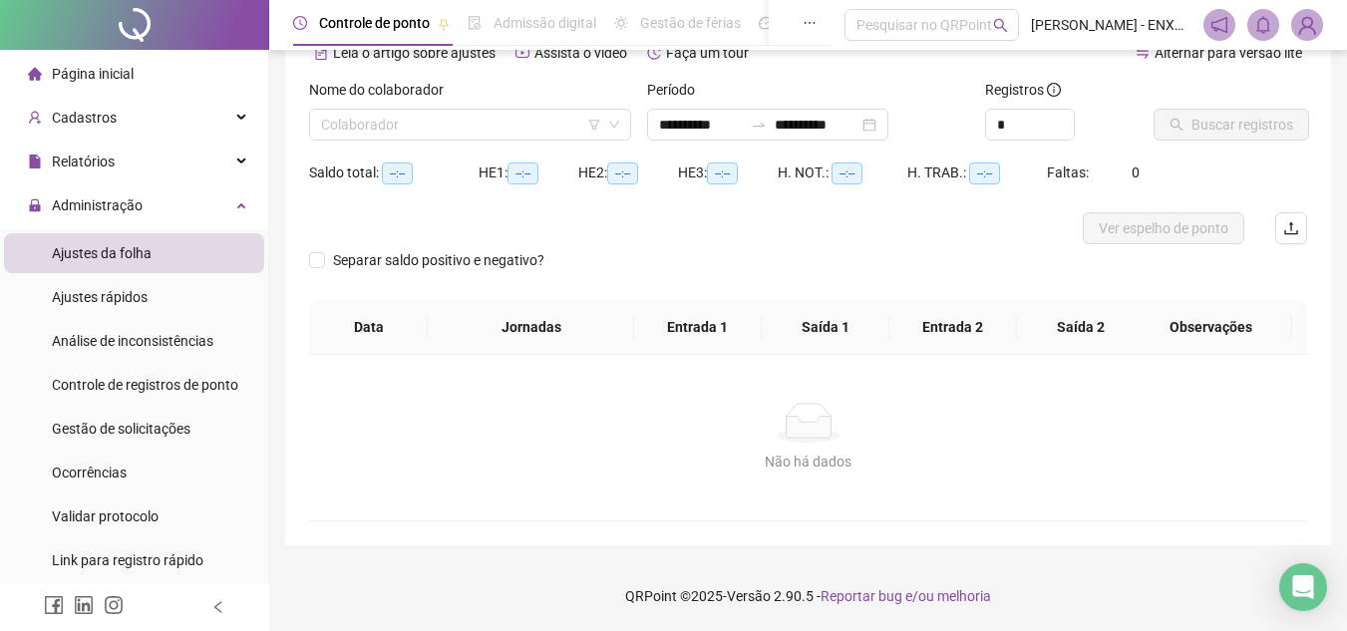
scroll to position [105, 0]
click at [520, 127] on input "search" at bounding box center [461, 125] width 280 height 30
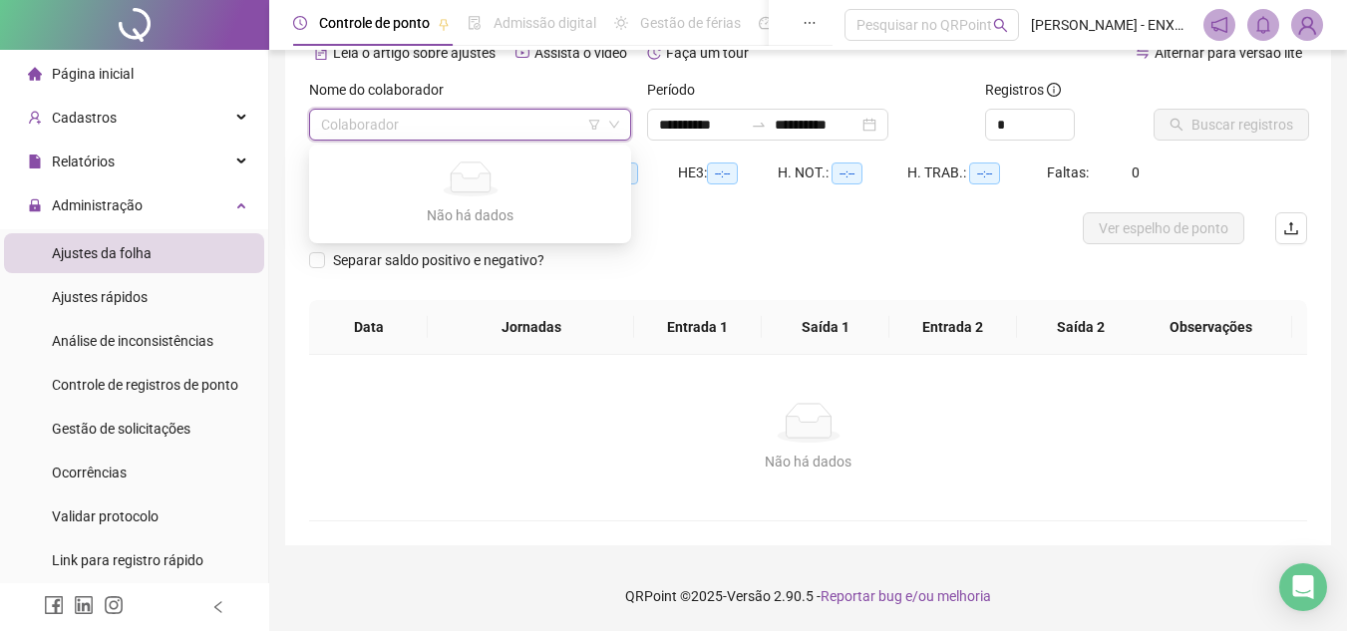
type input "**********"
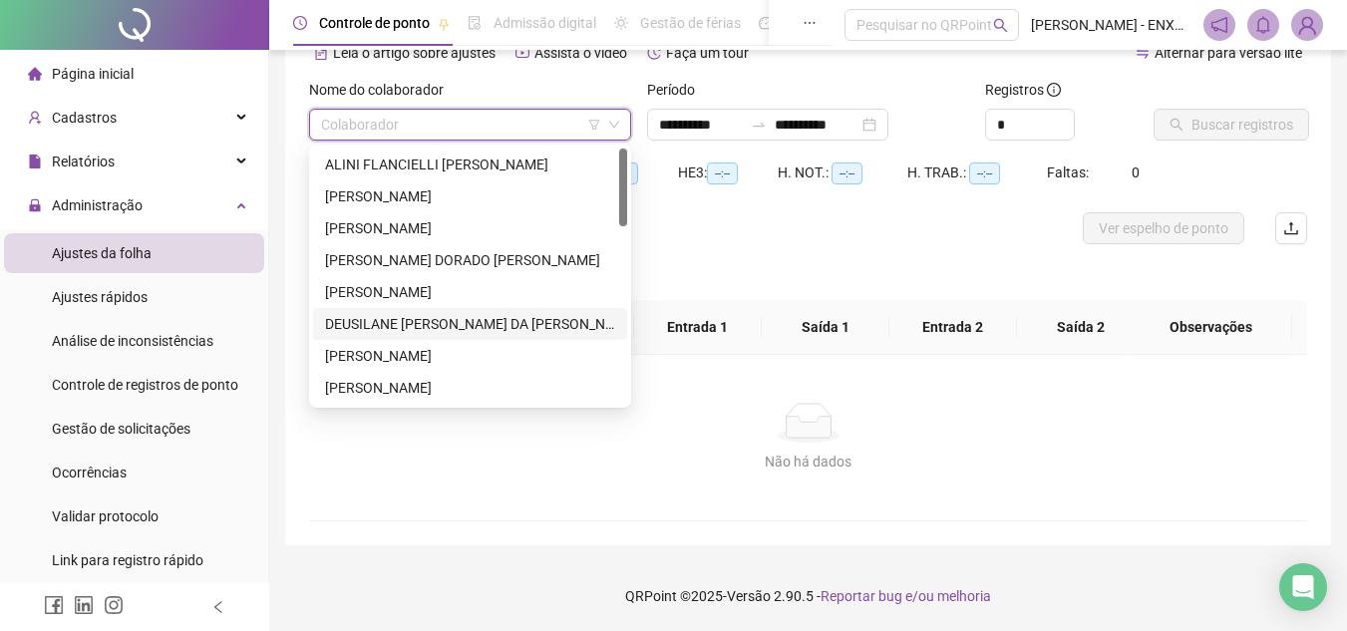
scroll to position [574, 0]
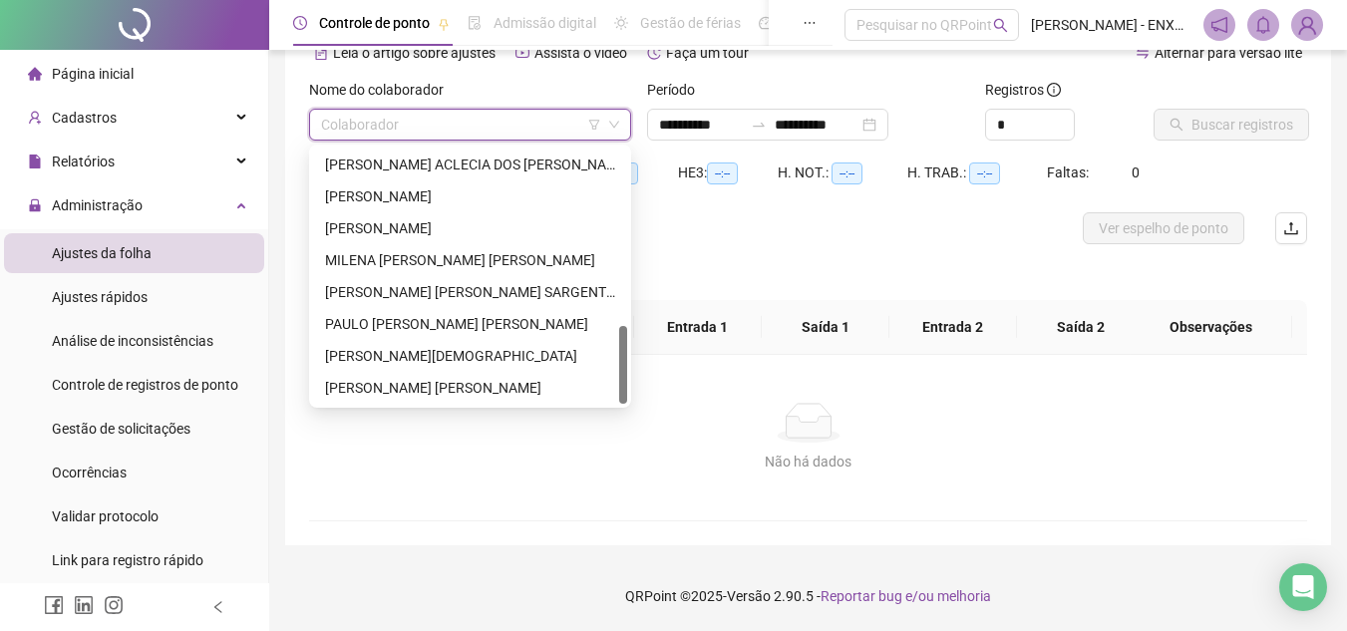
click at [437, 376] on div "[PERSON_NAME] [PERSON_NAME]" at bounding box center [470, 388] width 314 height 32
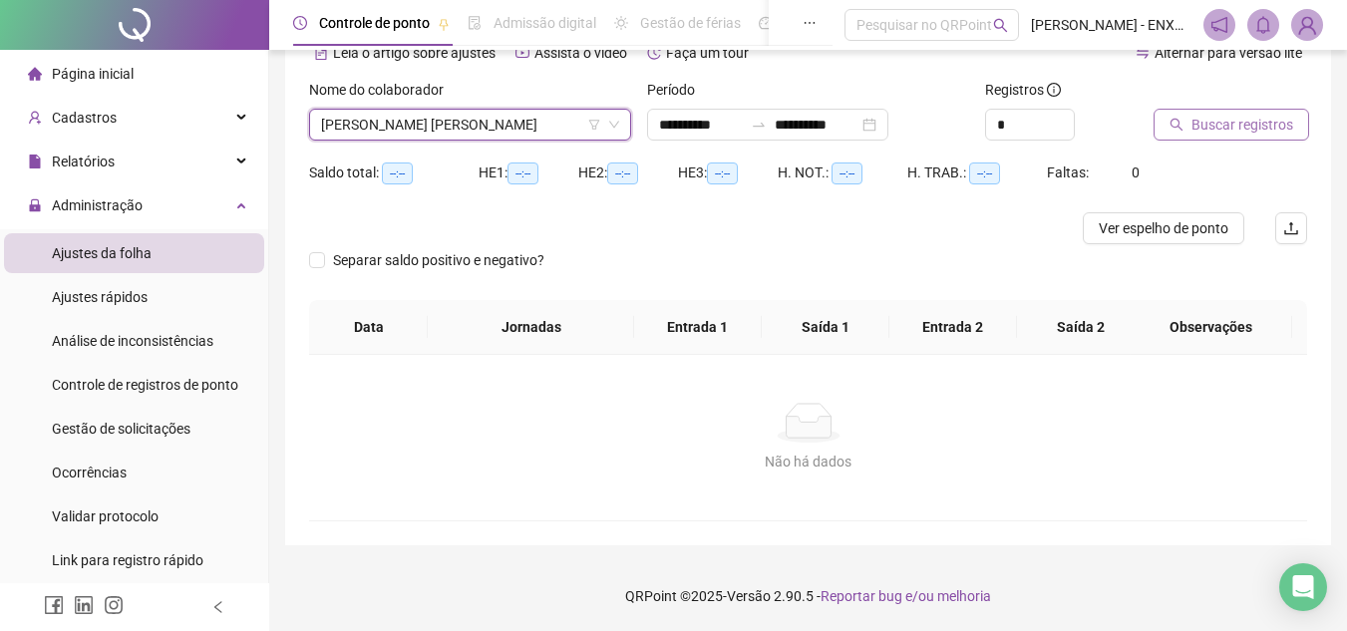
click at [1260, 112] on button "Buscar registros" at bounding box center [1232, 125] width 156 height 32
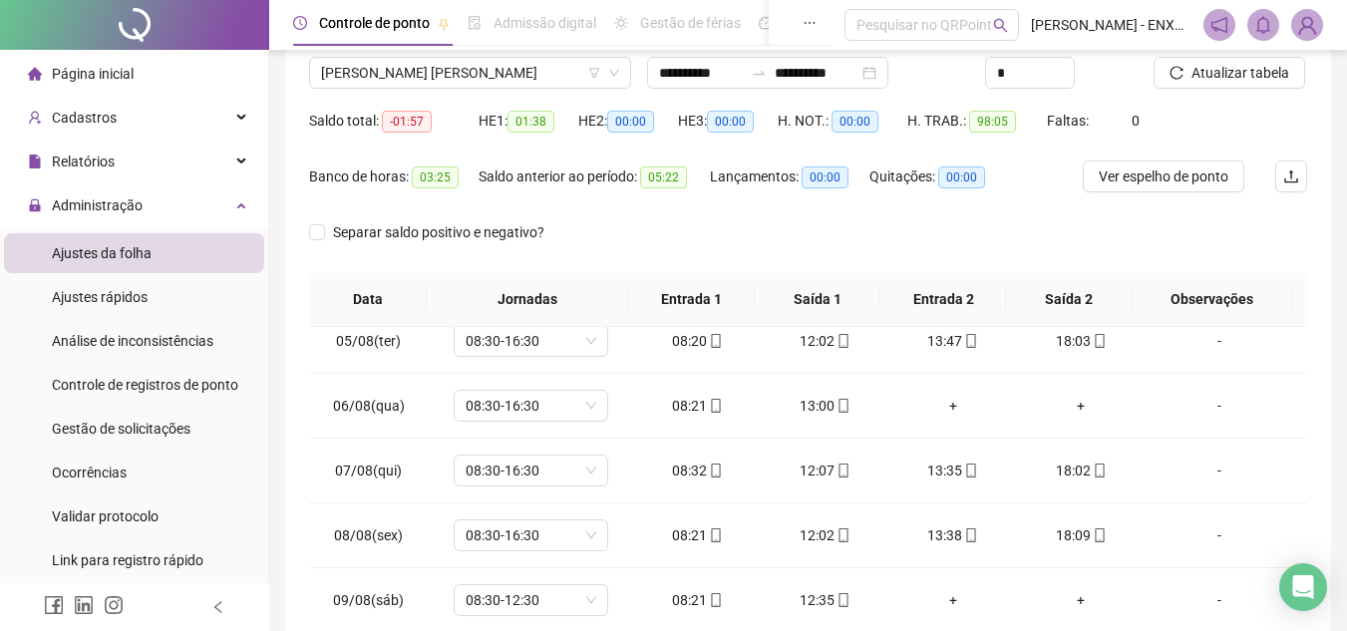
scroll to position [0, 0]
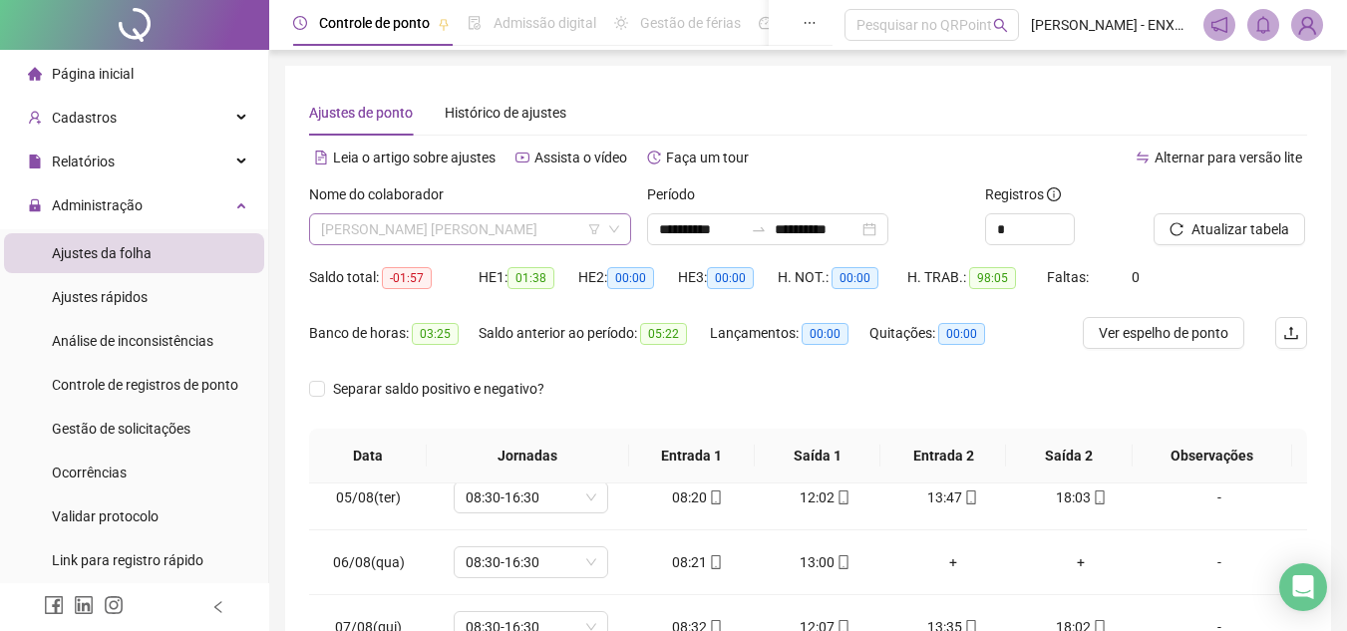
click at [497, 235] on span "[PERSON_NAME] [PERSON_NAME]" at bounding box center [470, 229] width 298 height 30
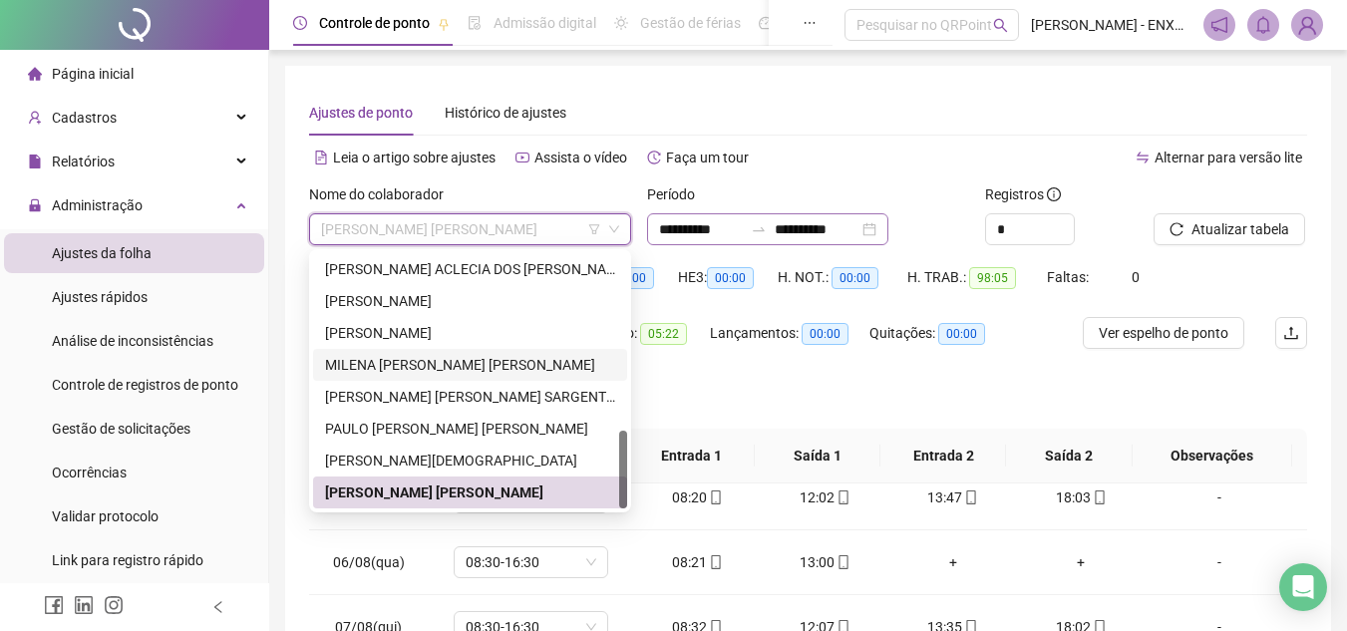
click at [889, 224] on div "**********" at bounding box center [767, 229] width 241 height 32
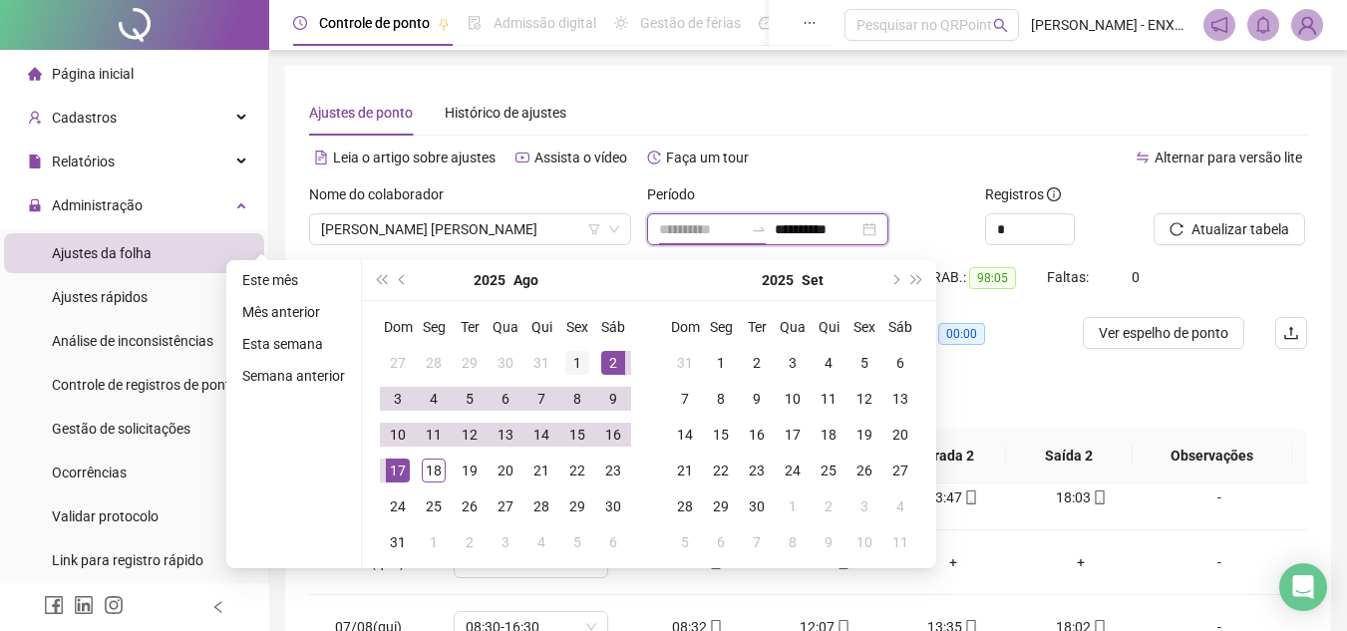
type input "**********"
click at [583, 360] on div "1" at bounding box center [577, 363] width 24 height 24
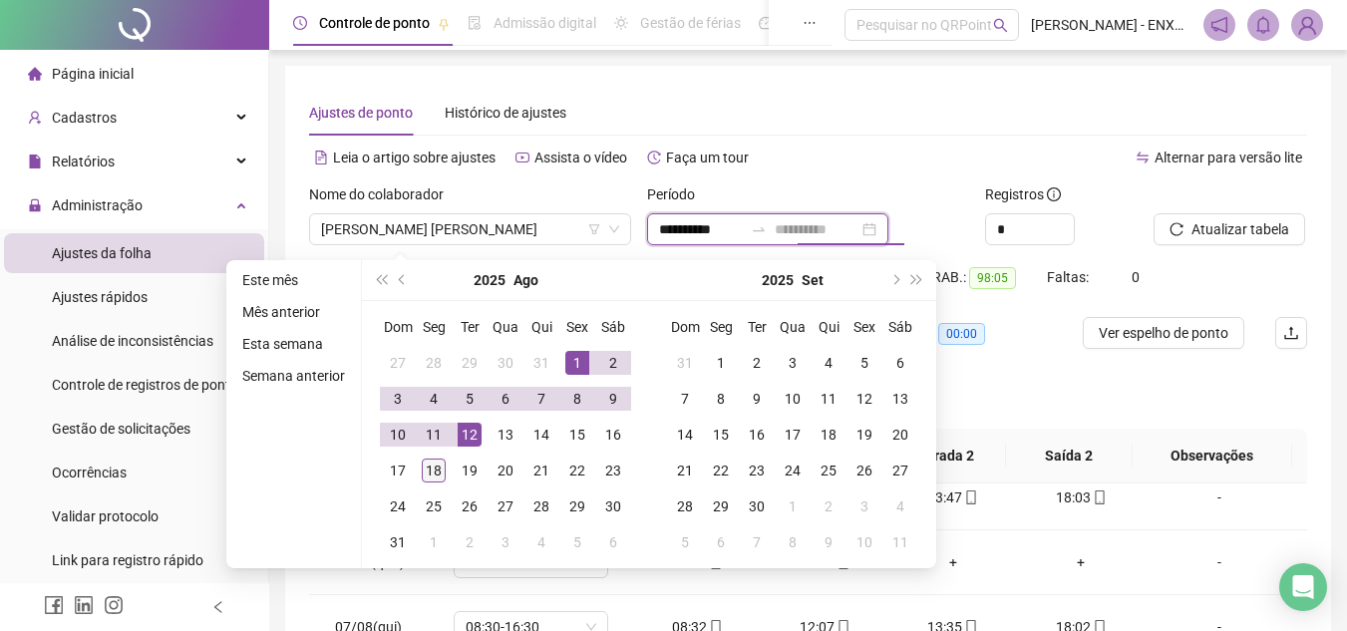
type input "**********"
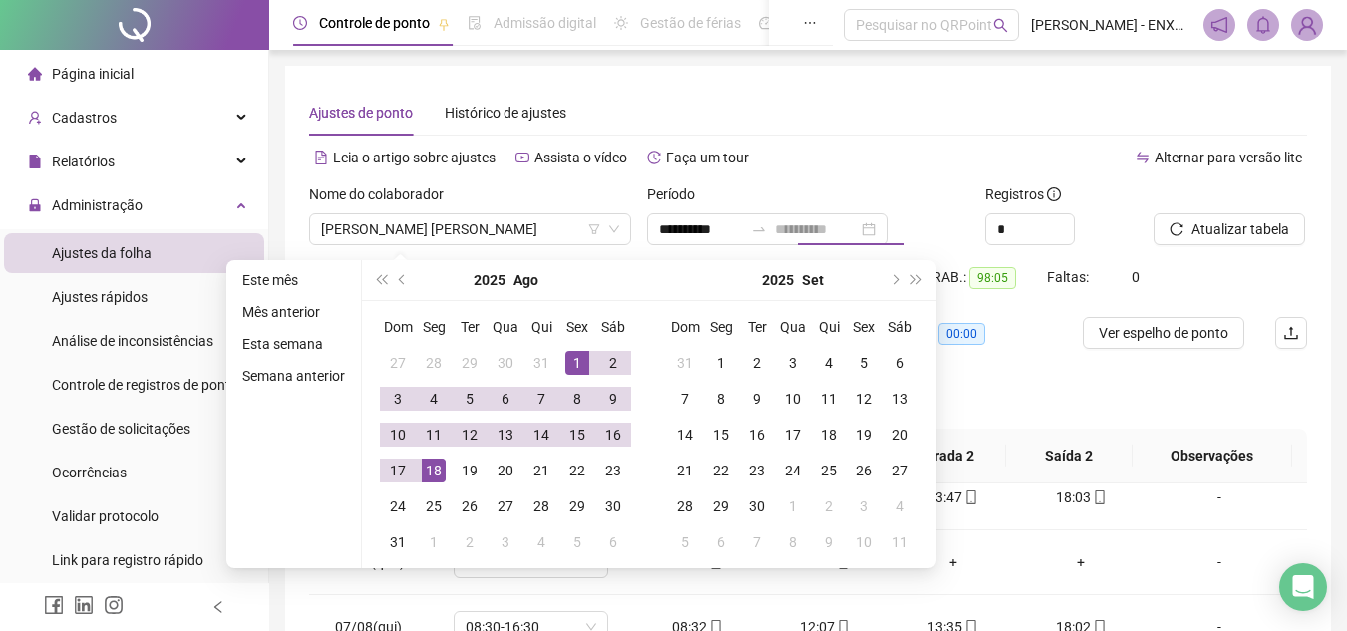
click at [439, 468] on div "18" at bounding box center [434, 471] width 24 height 24
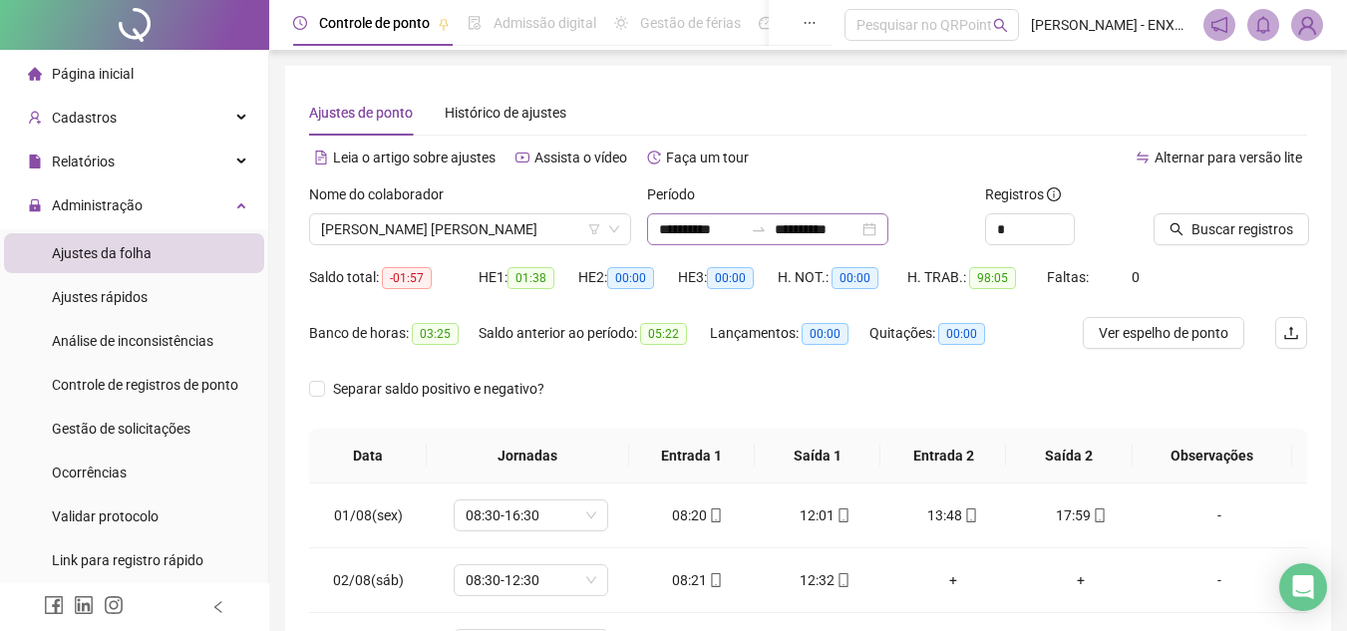
click at [889, 226] on div "**********" at bounding box center [767, 229] width 241 height 32
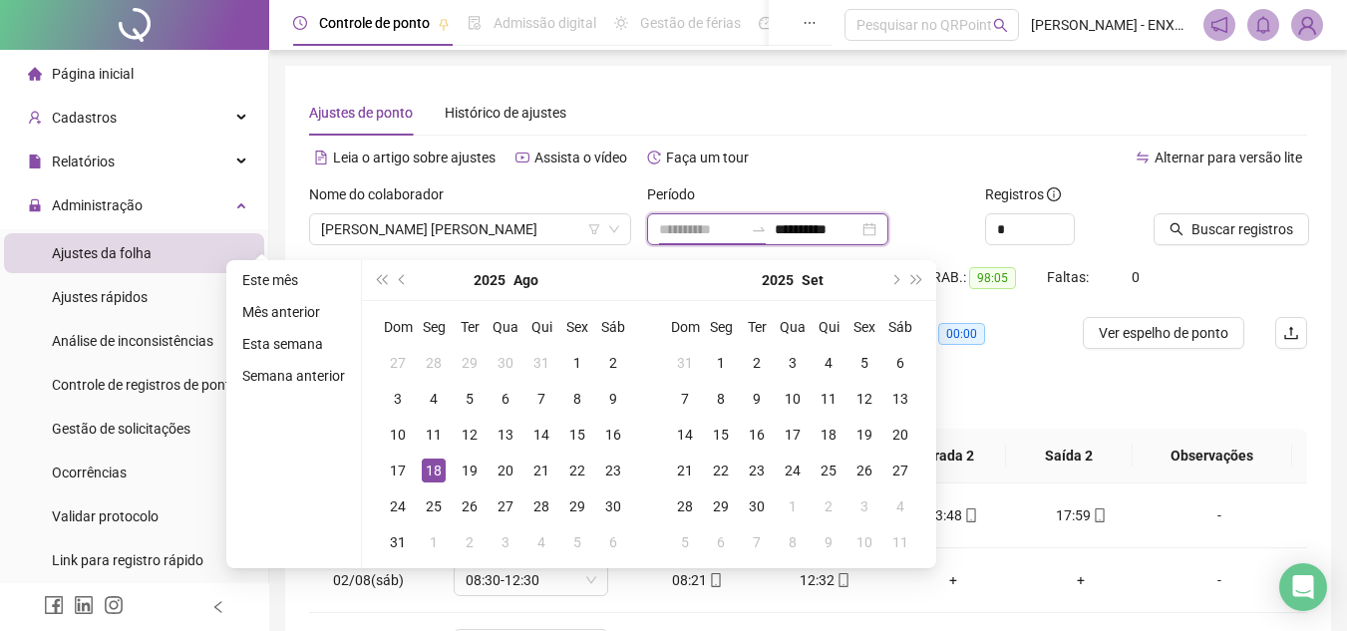
type input "**********"
click at [422, 470] on div "18" at bounding box center [434, 471] width 24 height 24
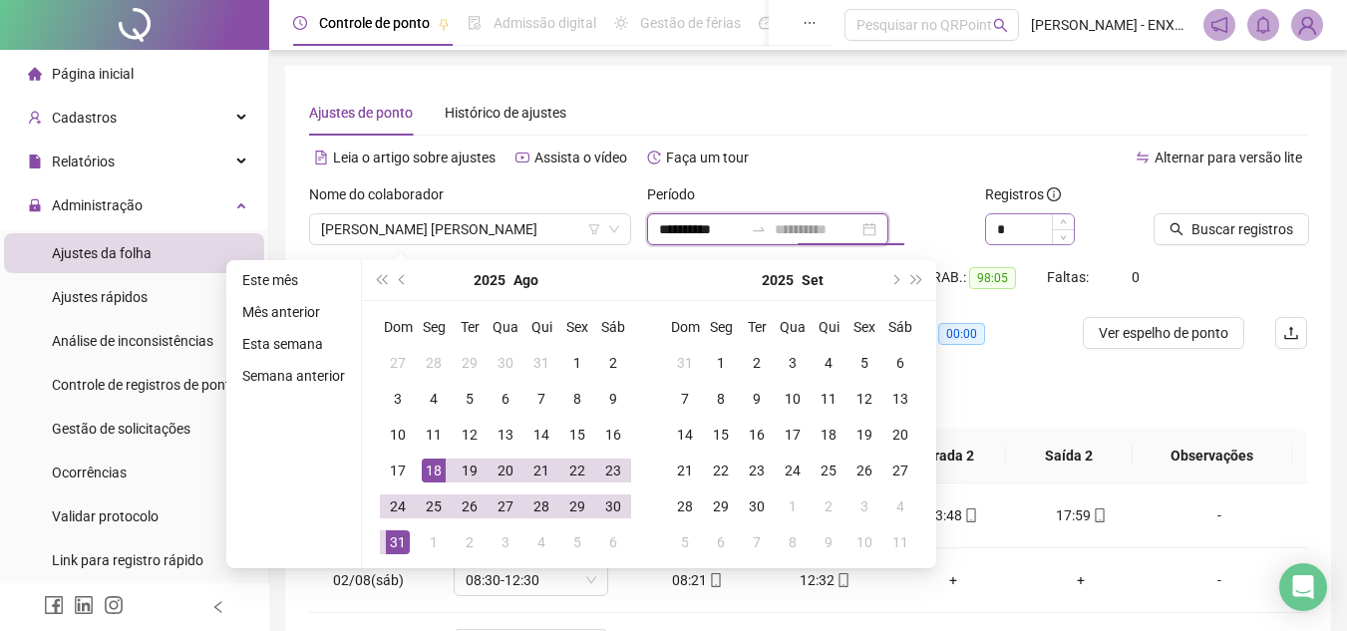
type input "**********"
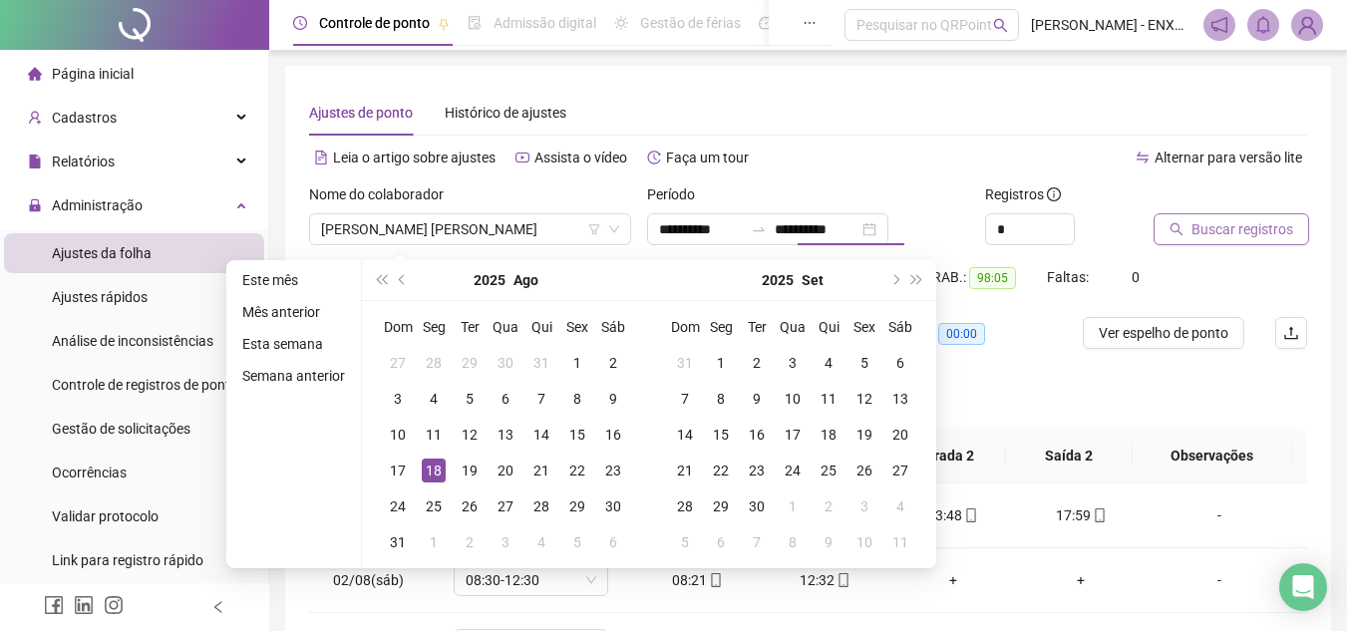
click at [1219, 223] on span "Buscar registros" at bounding box center [1243, 229] width 102 height 22
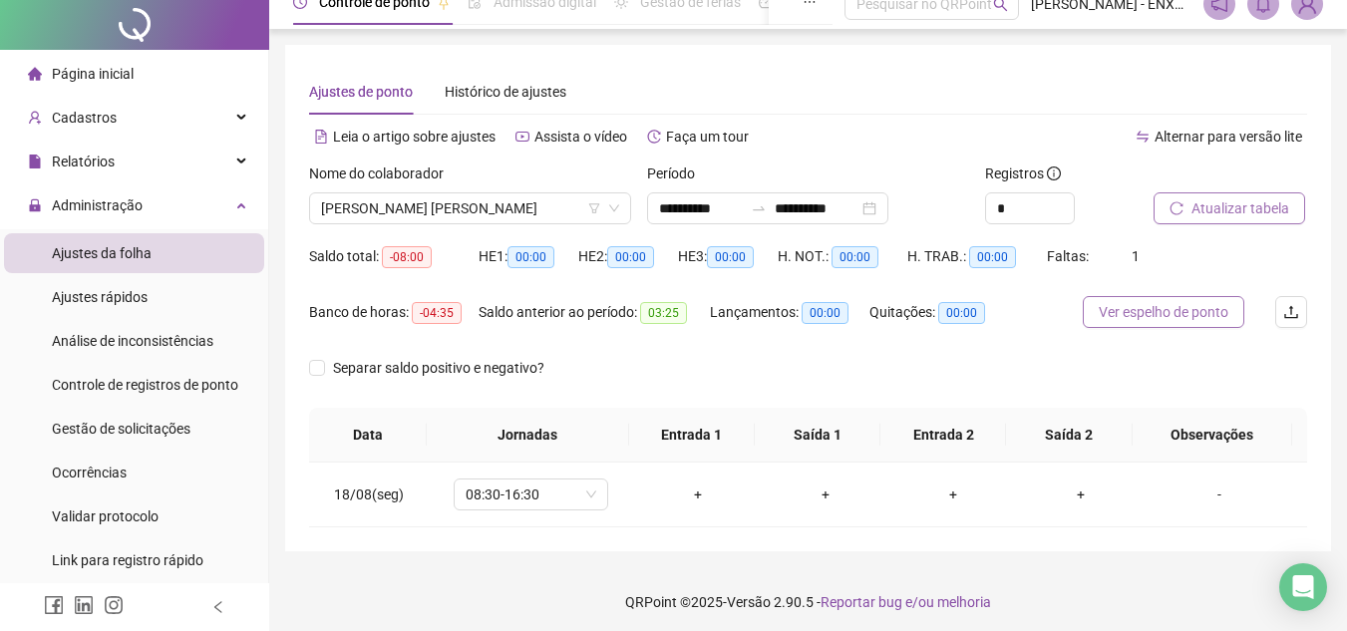
scroll to position [27, 0]
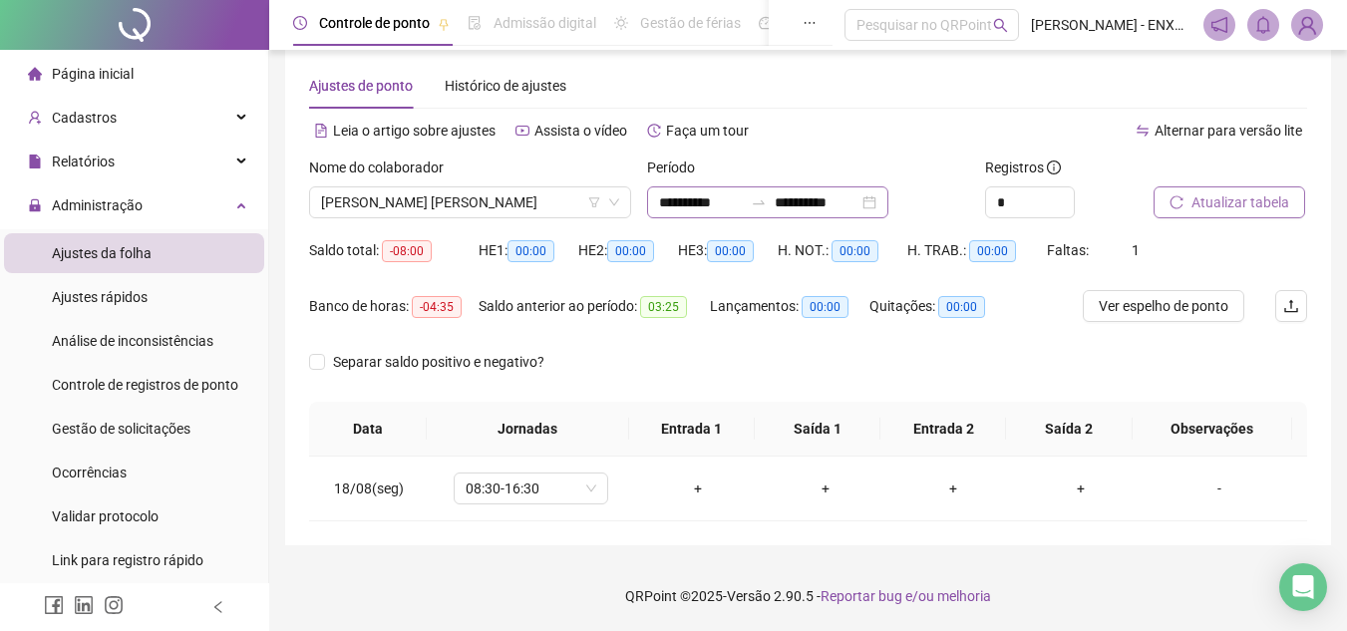
click at [889, 202] on div "**********" at bounding box center [767, 202] width 241 height 32
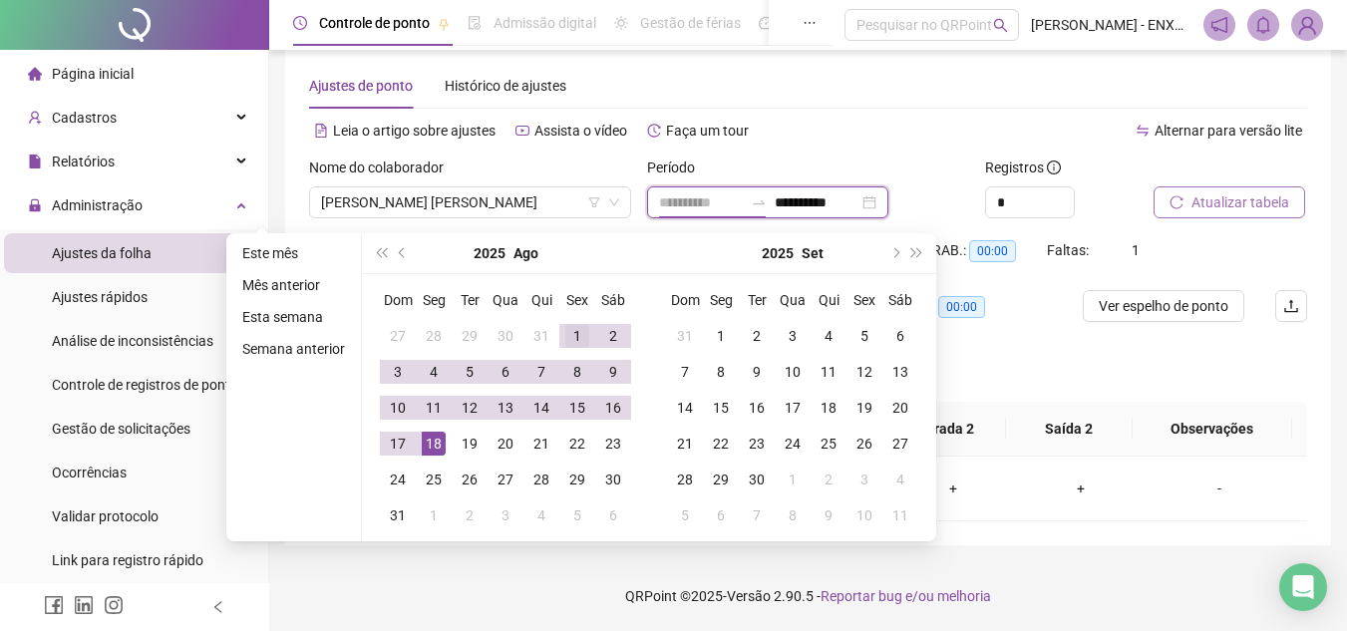
type input "**********"
click at [565, 333] on div "1" at bounding box center [577, 336] width 24 height 24
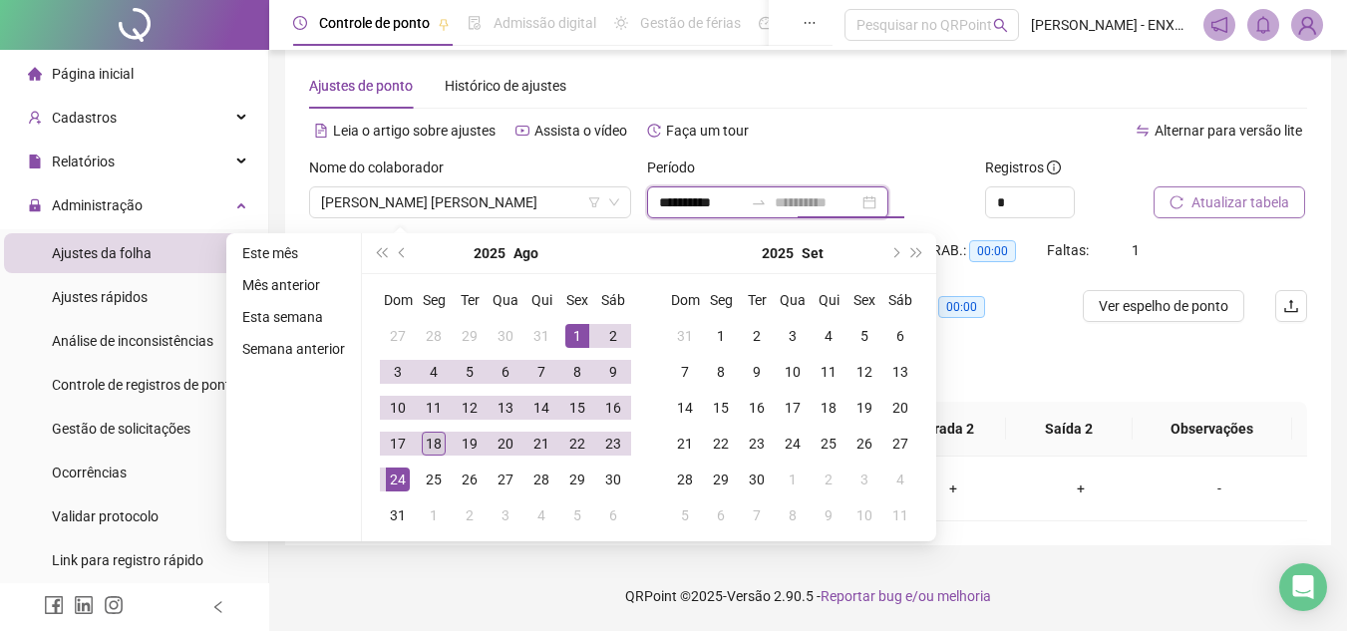
type input "**********"
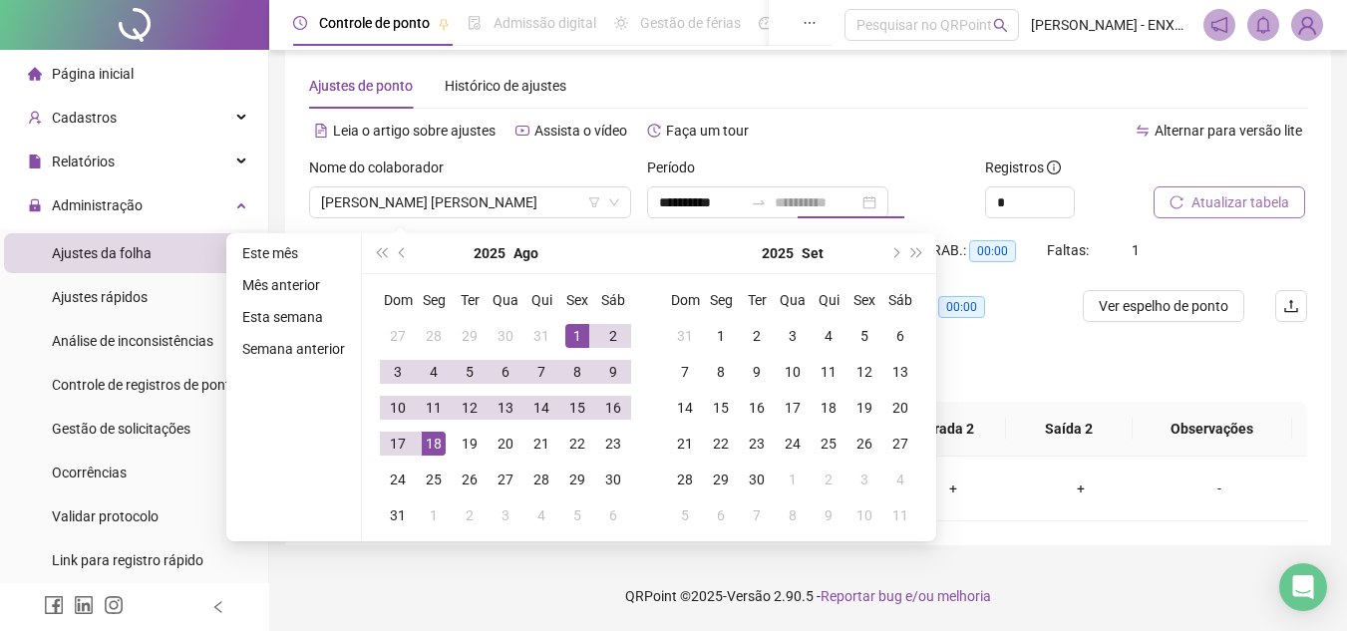
click at [424, 442] on div "18" at bounding box center [434, 444] width 24 height 24
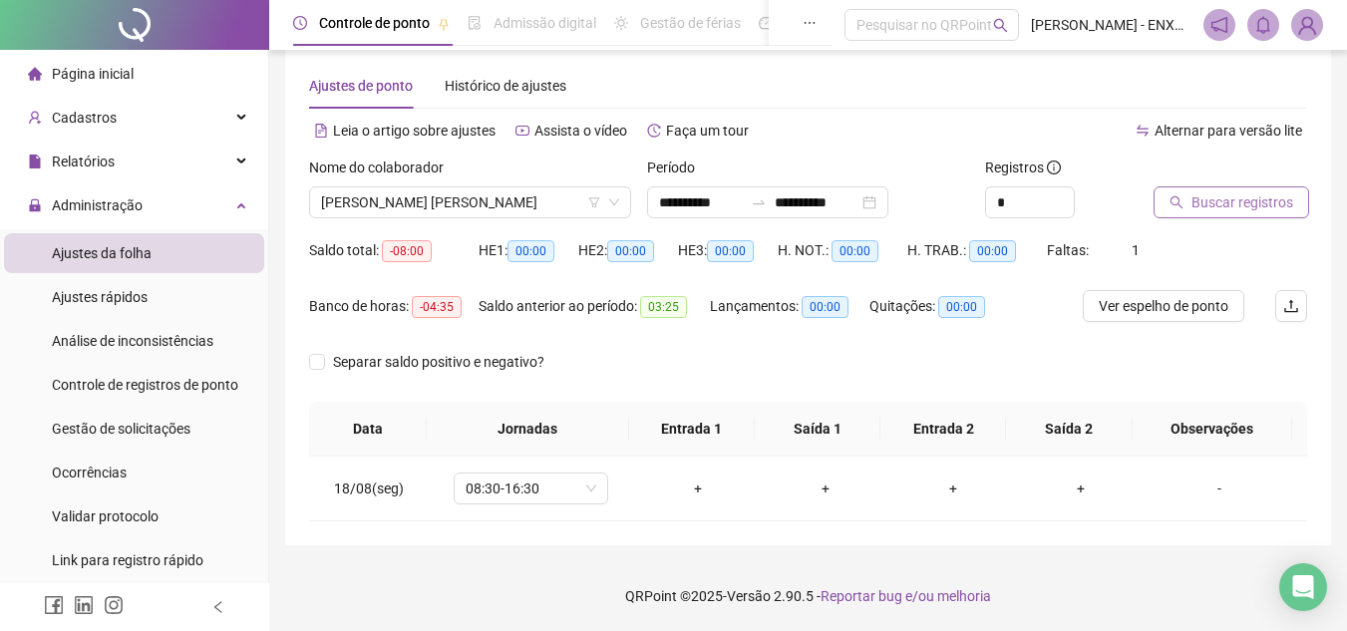
click at [1234, 192] on span "Buscar registros" at bounding box center [1243, 202] width 102 height 22
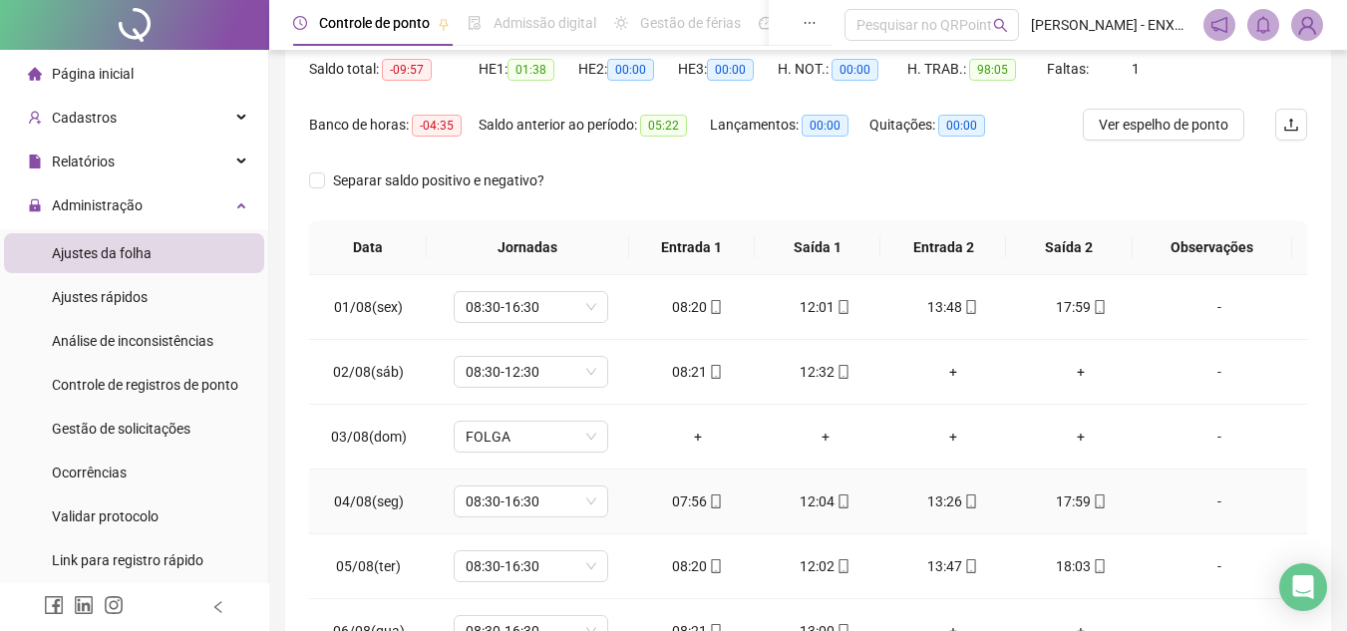
scroll to position [0, 0]
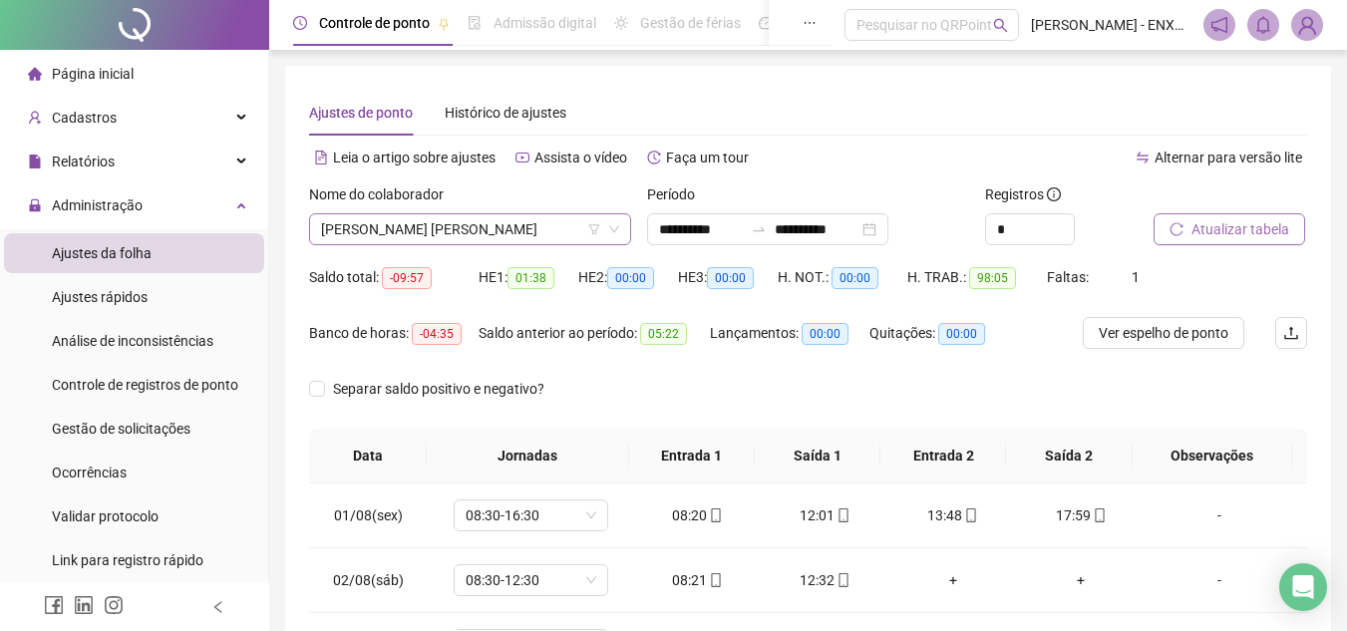
click at [505, 234] on span "[PERSON_NAME] [PERSON_NAME]" at bounding box center [470, 229] width 298 height 30
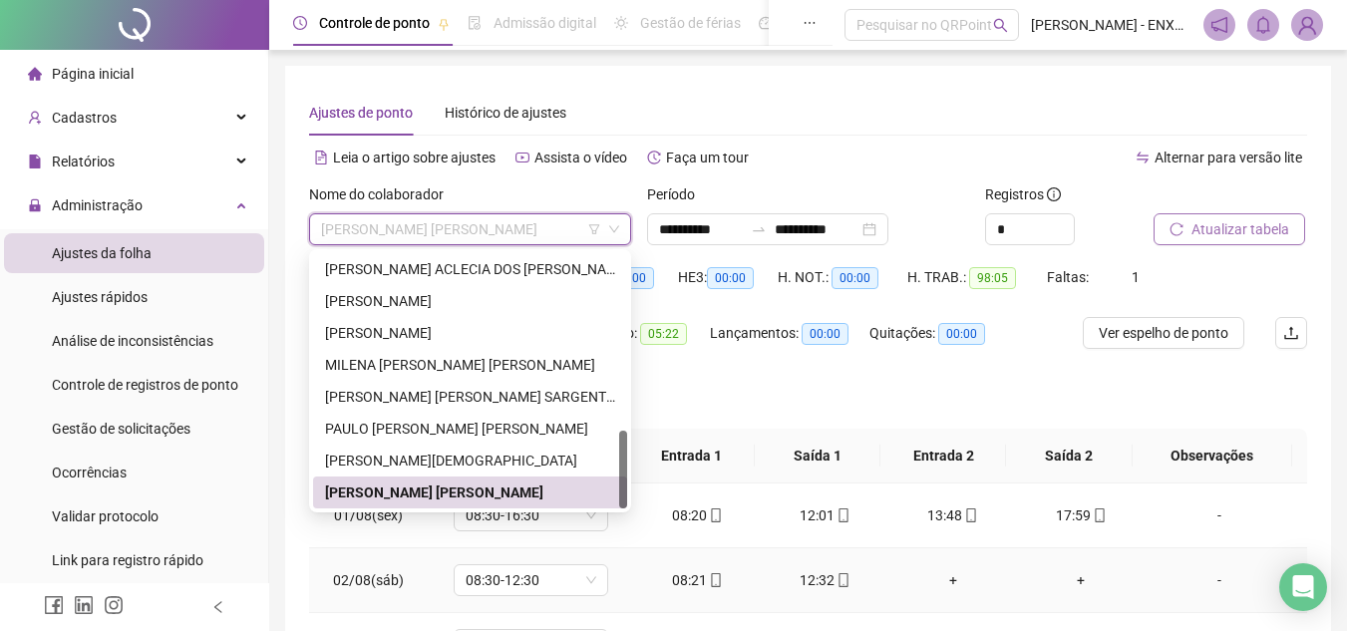
scroll to position [299, 0]
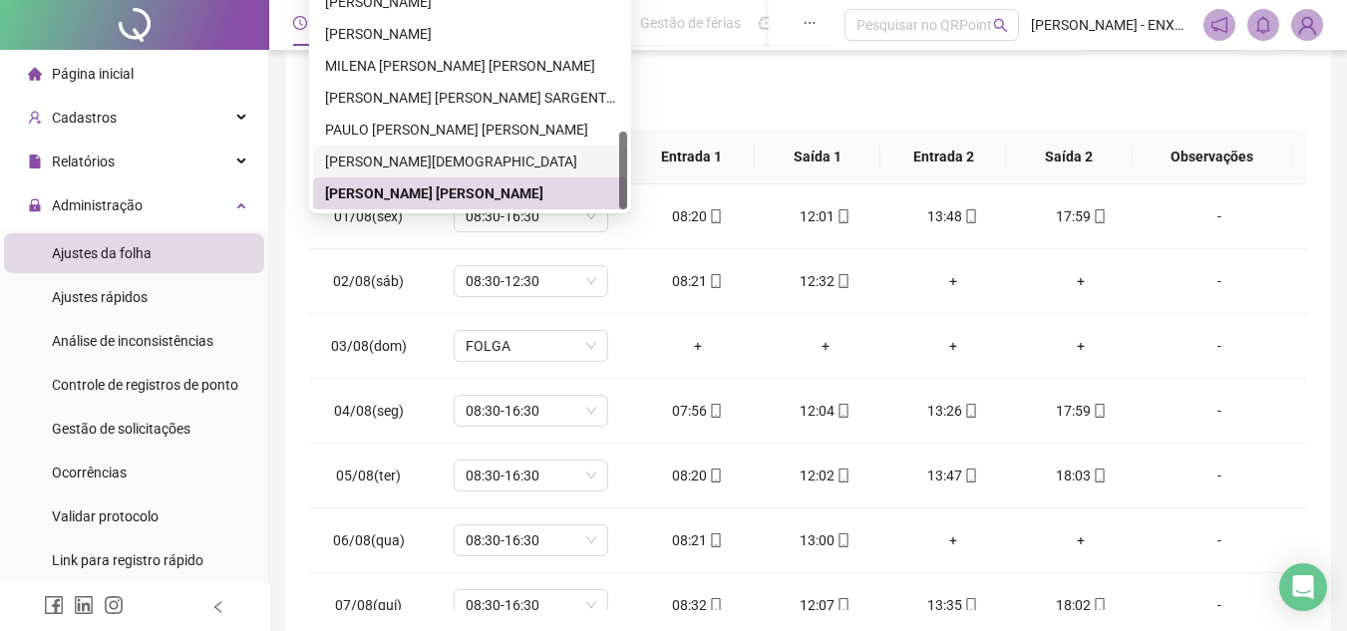
click at [486, 155] on div "[PERSON_NAME][DEMOGRAPHIC_DATA]" at bounding box center [470, 162] width 290 height 22
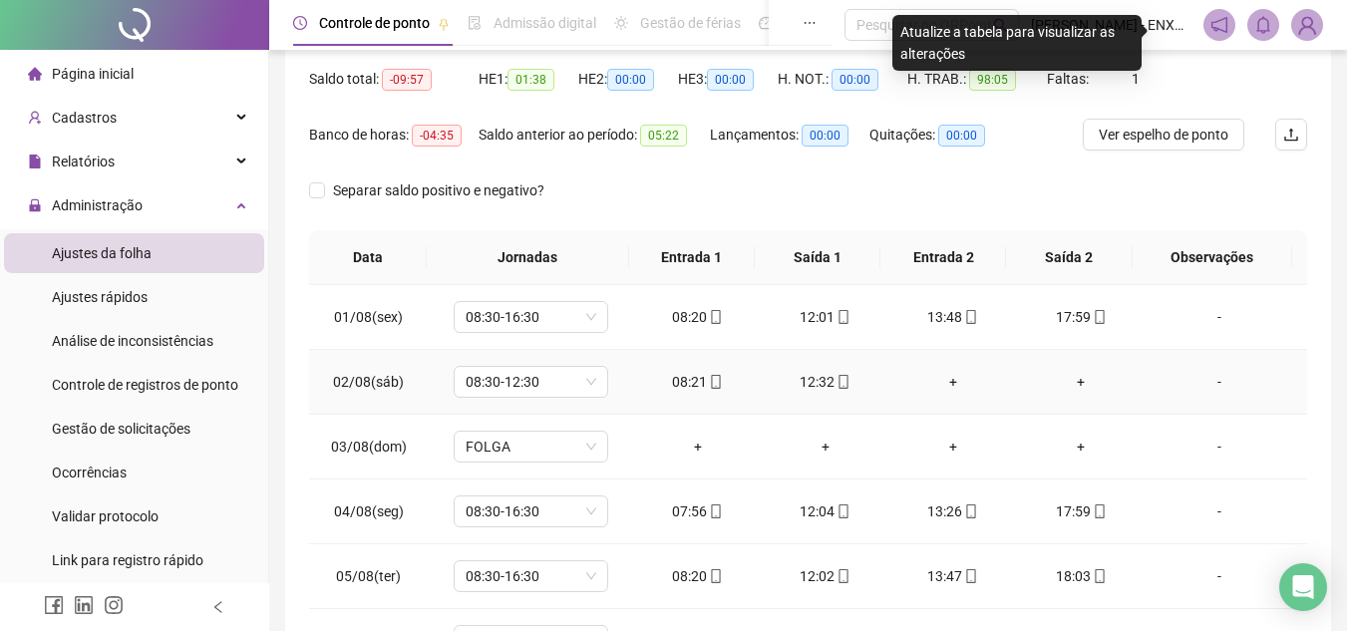
scroll to position [0, 0]
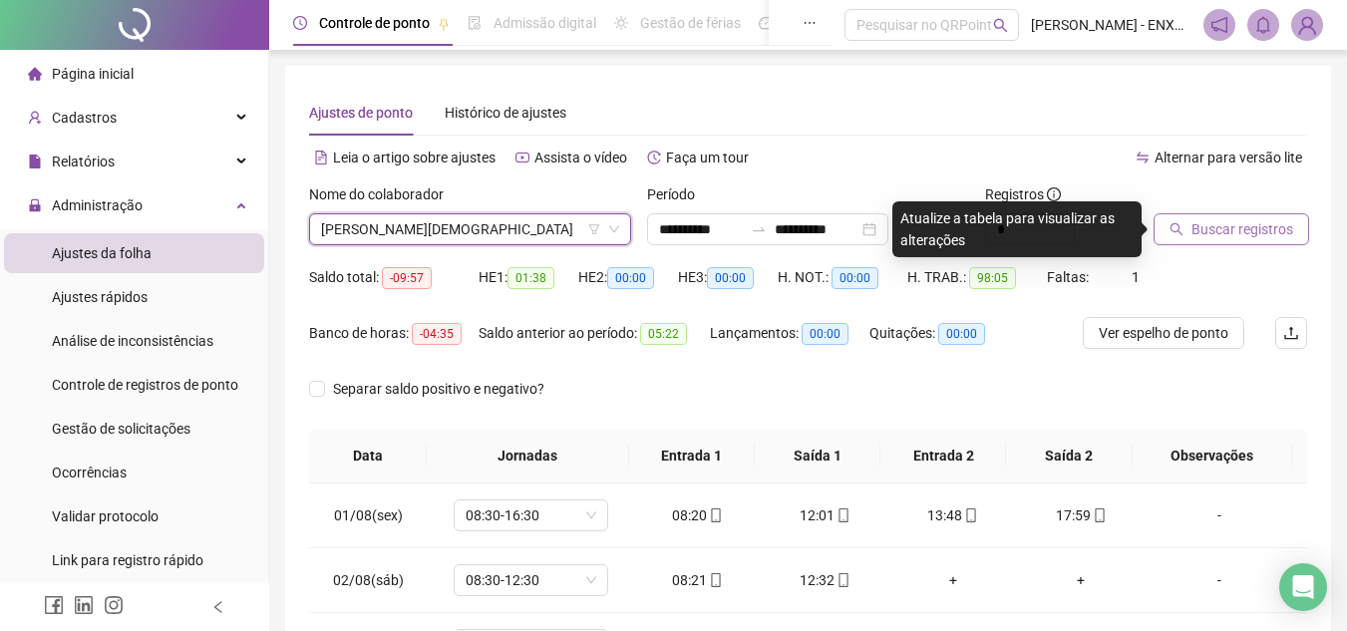
click at [1248, 218] on span "Buscar registros" at bounding box center [1243, 229] width 102 height 22
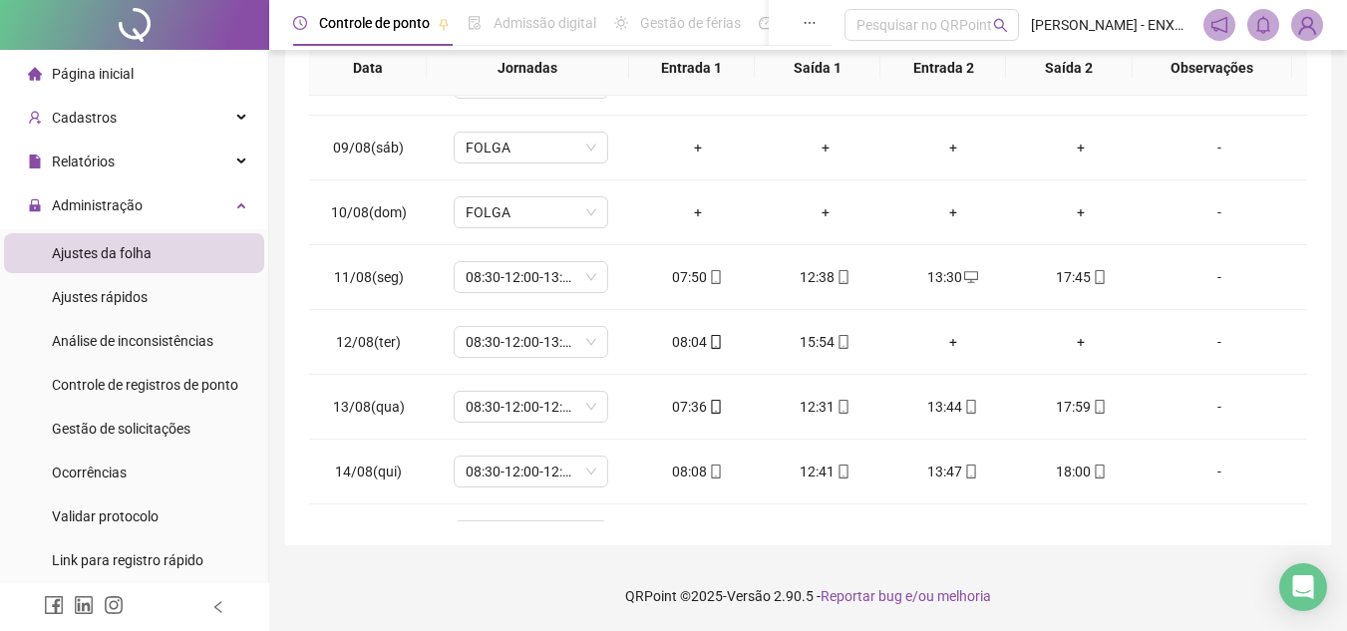
scroll to position [741, 0]
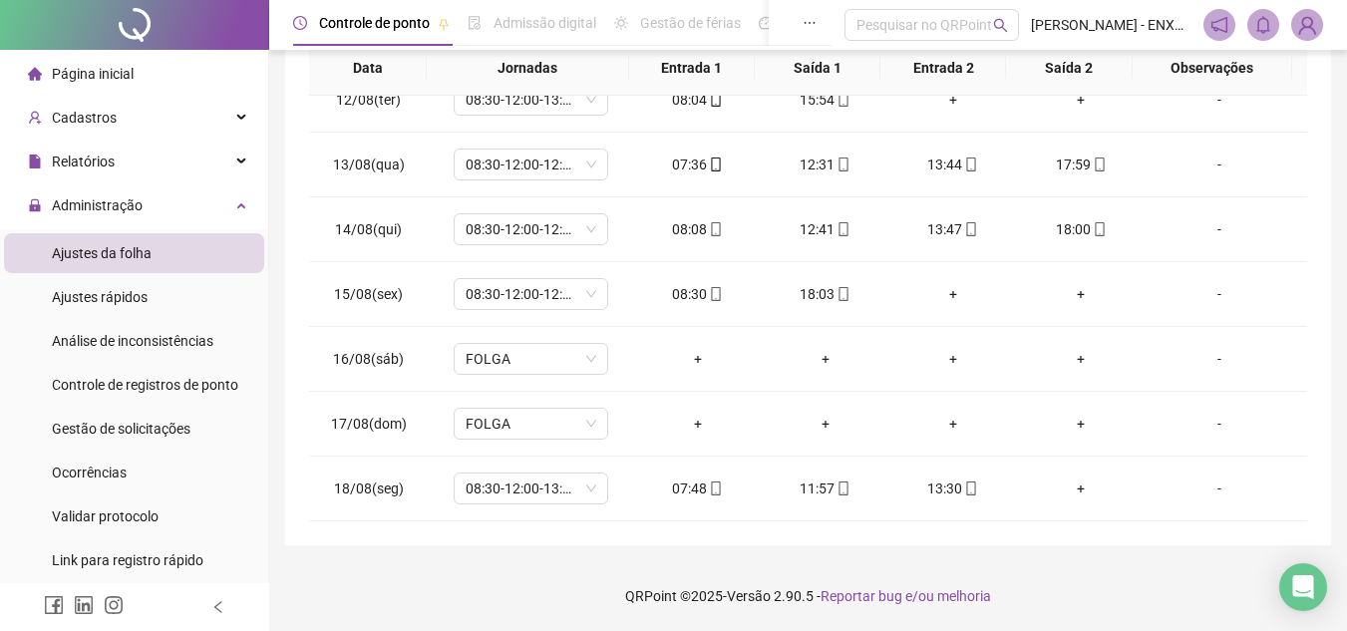
click at [135, 76] on li "Página inicial" at bounding box center [134, 74] width 260 height 40
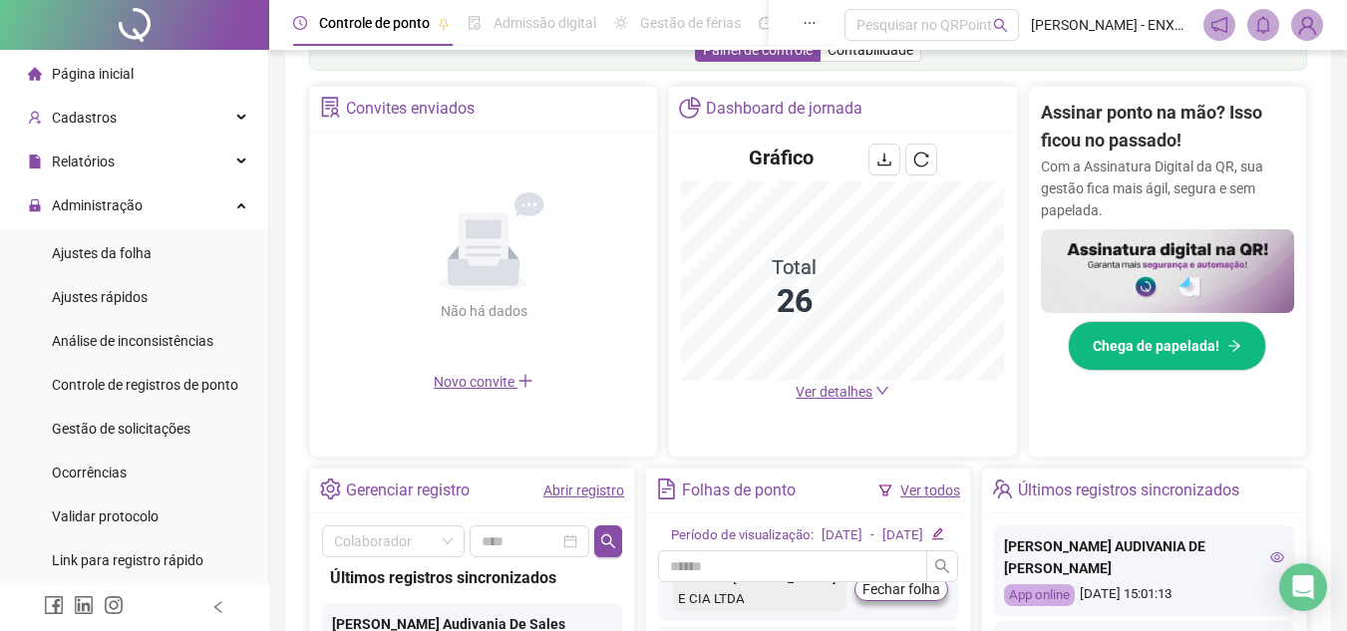
scroll to position [288, 0]
